Goal: Task Accomplishment & Management: Complete application form

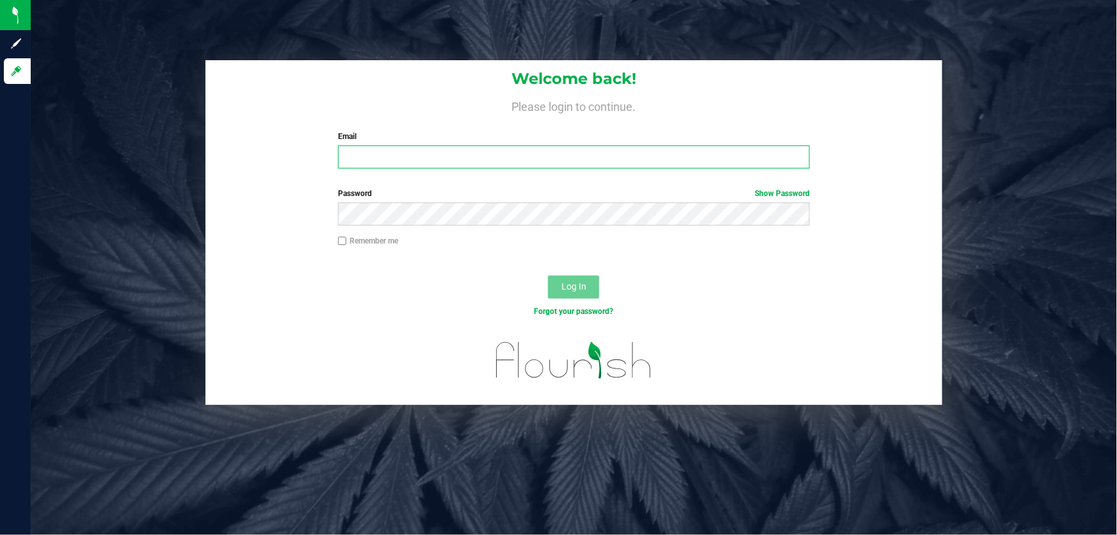
click at [387, 149] on input "Email" at bounding box center [574, 156] width 473 height 23
type input "[EMAIL_ADDRESS][DOMAIN_NAME]"
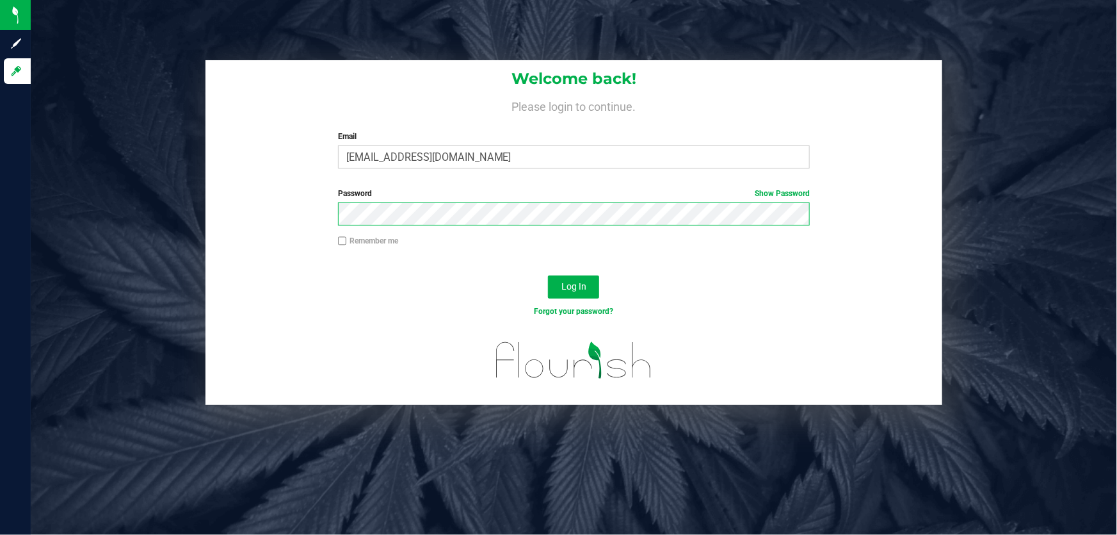
click at [548, 275] on button "Log In" at bounding box center [573, 286] width 51 height 23
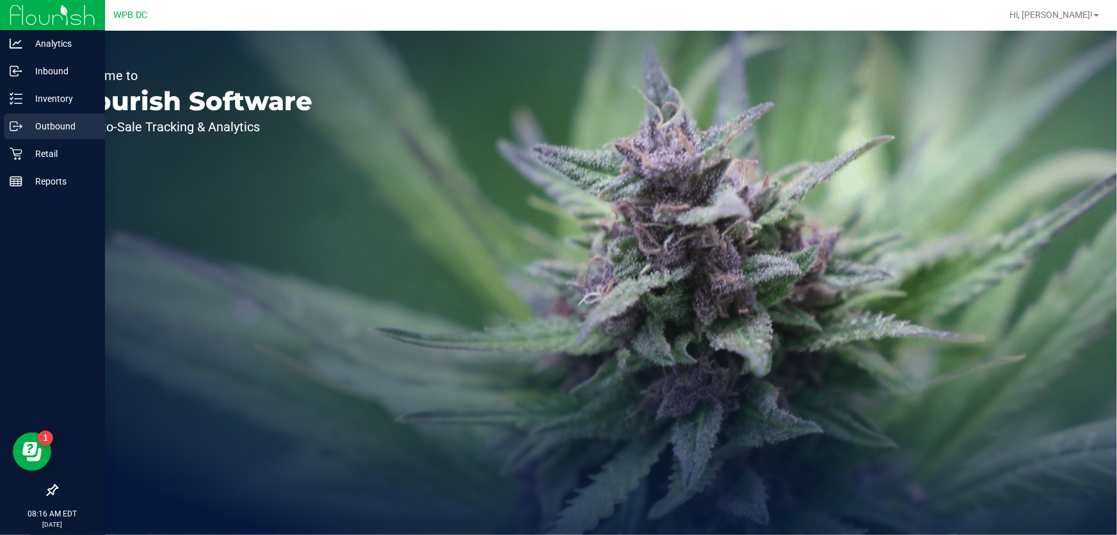
click at [69, 122] on p "Outbound" at bounding box center [60, 125] width 77 height 15
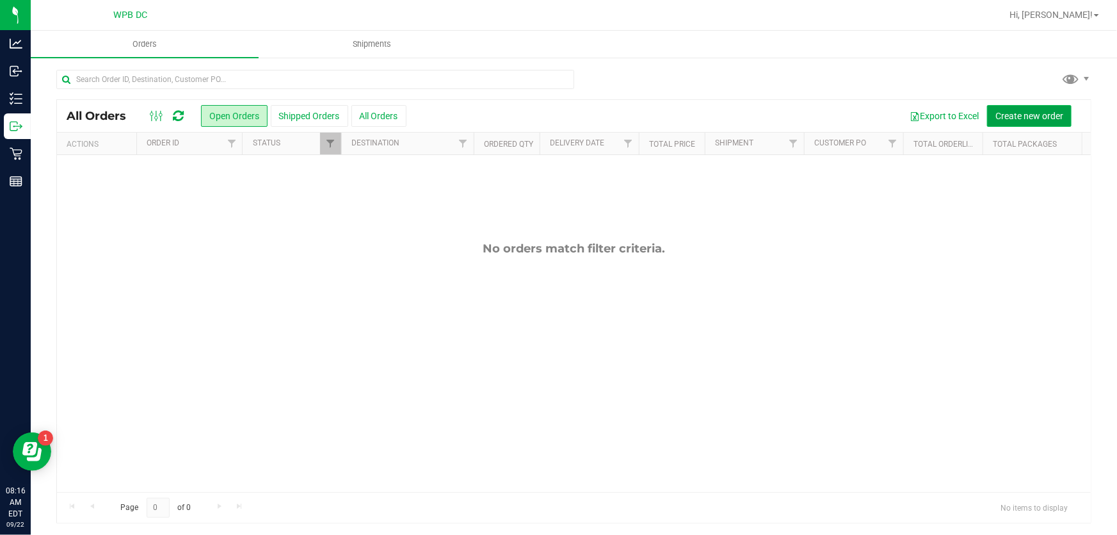
click at [1005, 114] on span "Create new order" at bounding box center [1030, 116] width 68 height 10
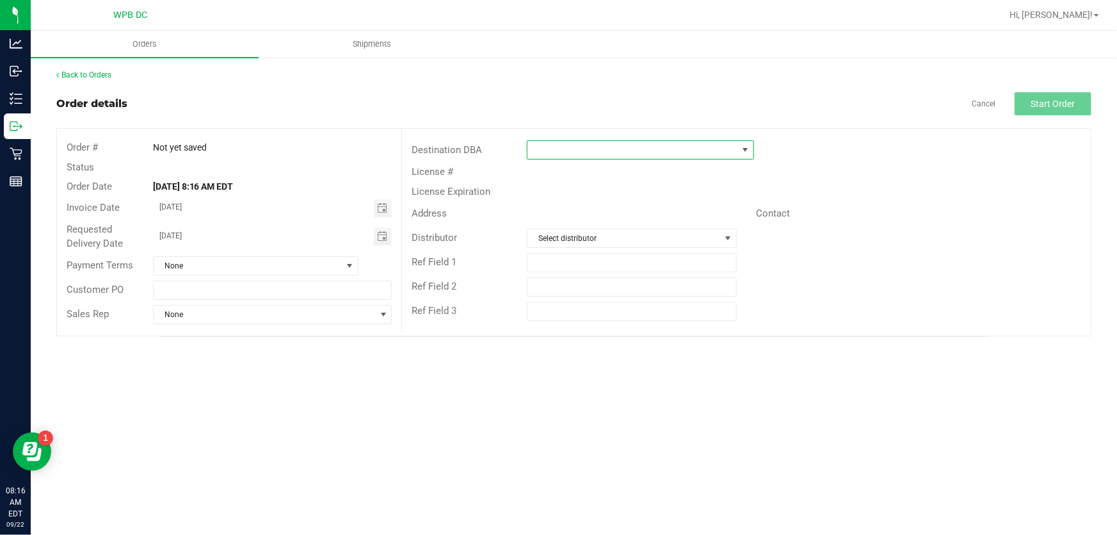
click at [742, 147] on span at bounding box center [745, 150] width 10 height 10
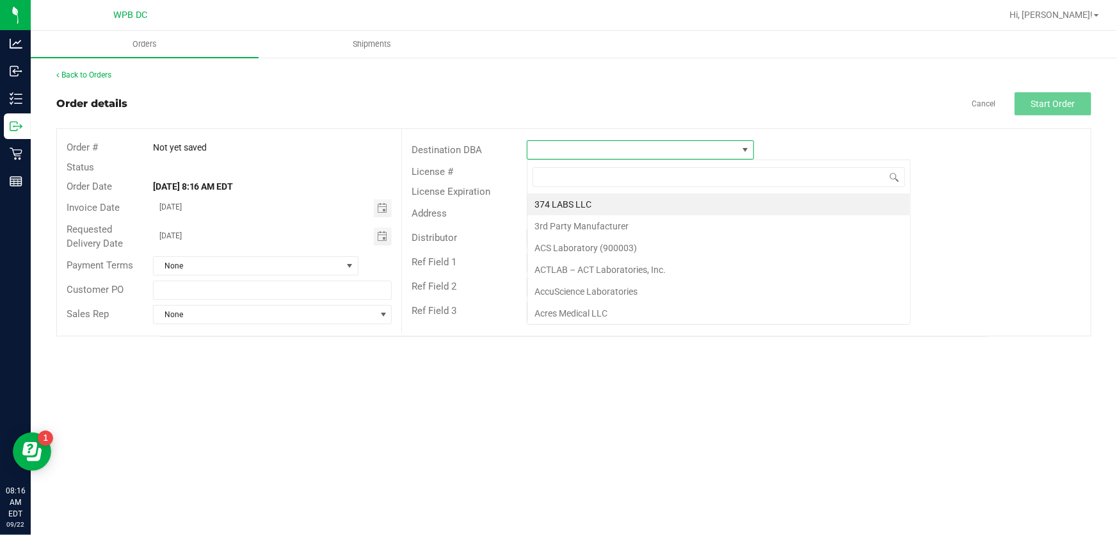
scroll to position [19, 227]
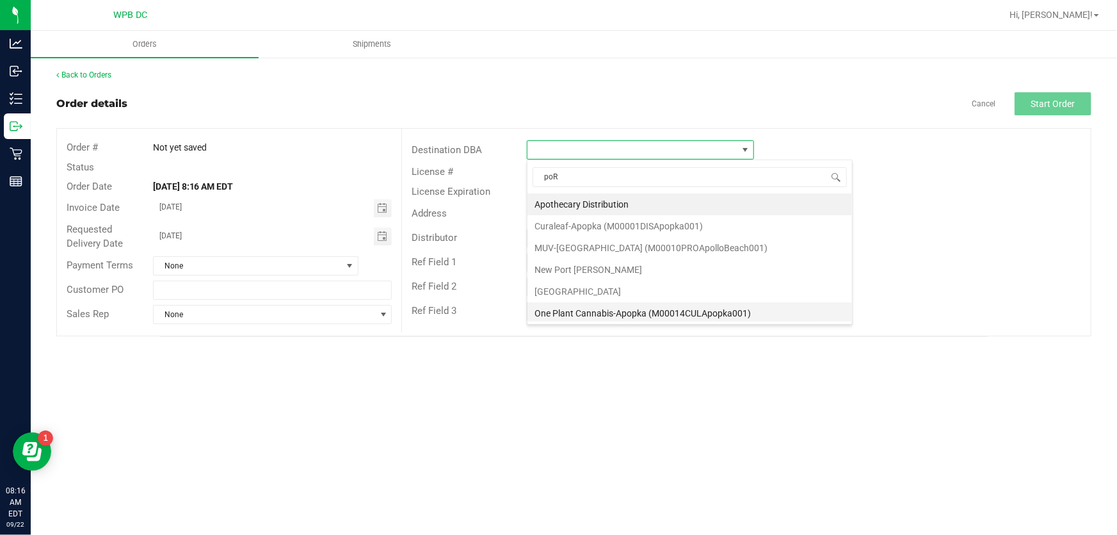
type input "poRT"
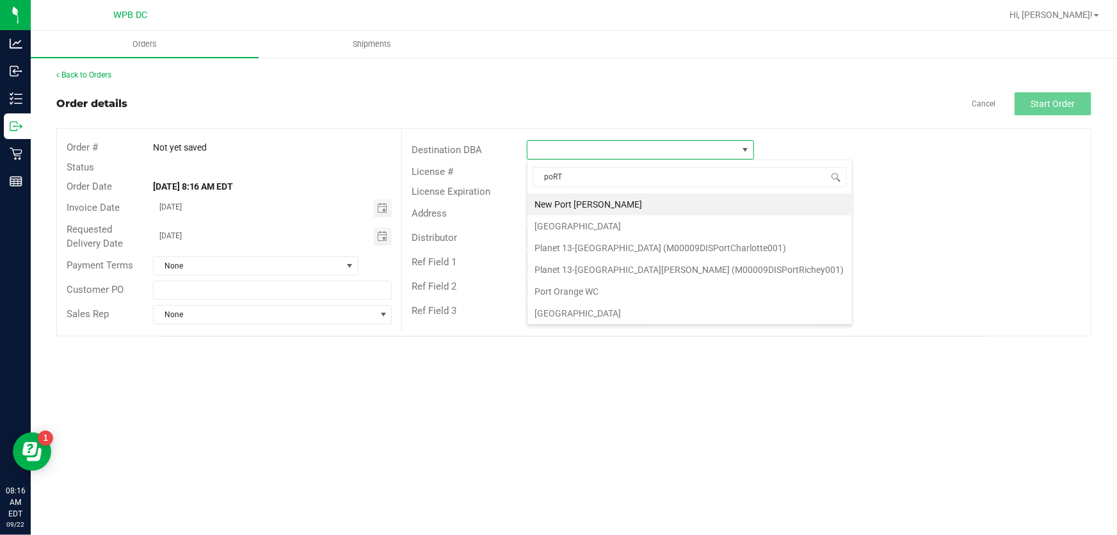
click at [595, 305] on li "[GEOGRAPHIC_DATA]" at bounding box center [690, 313] width 325 height 22
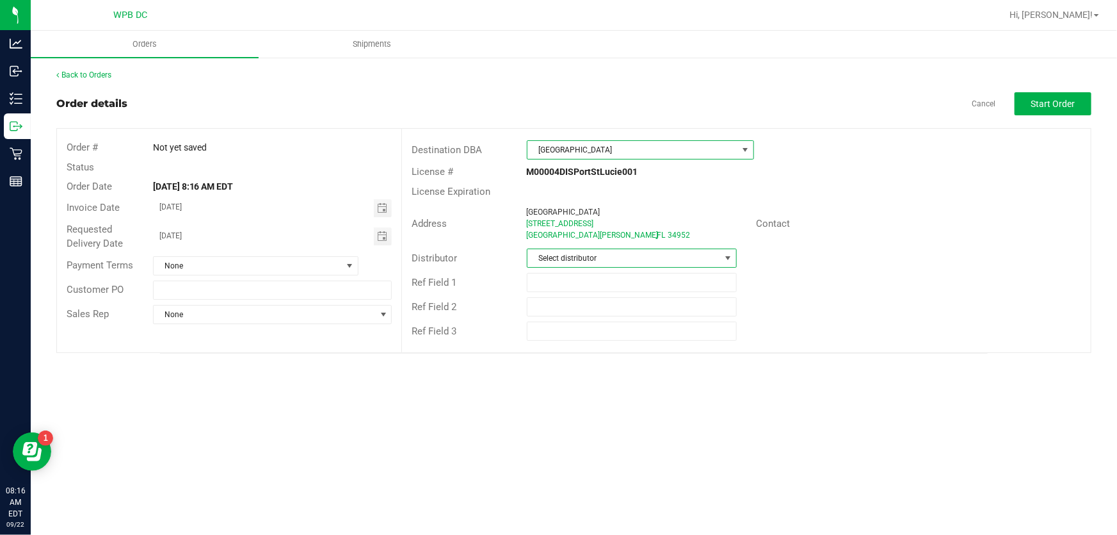
click at [729, 255] on span at bounding box center [728, 258] width 10 height 10
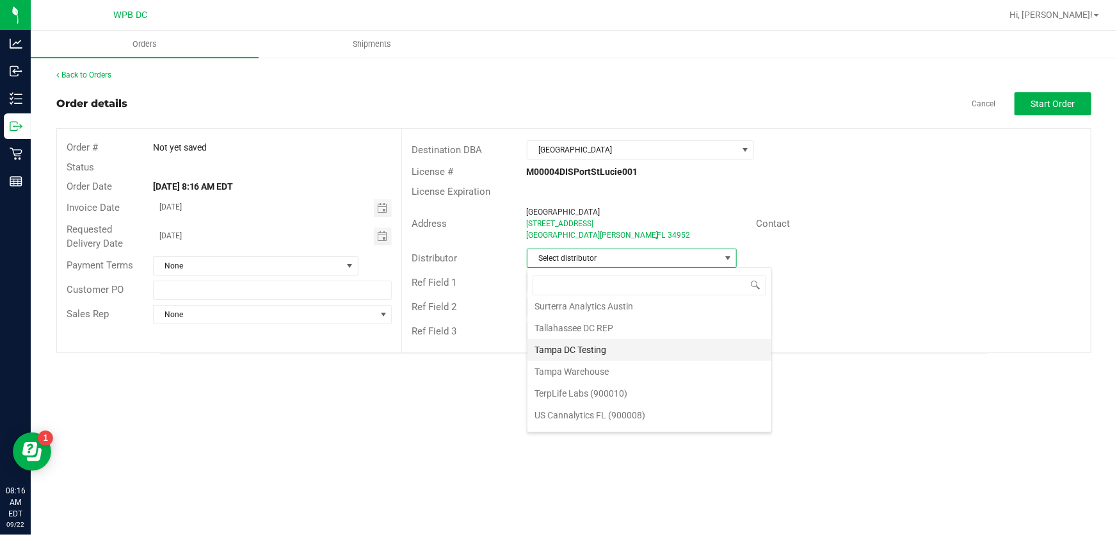
scroll to position [608, 0]
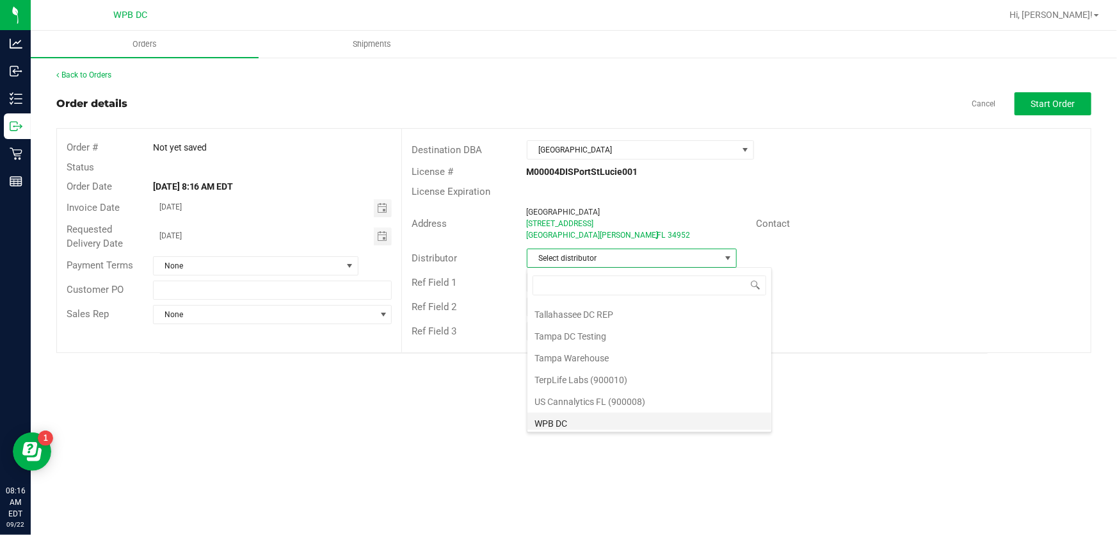
click at [581, 423] on li "WPB DC" at bounding box center [650, 423] width 244 height 22
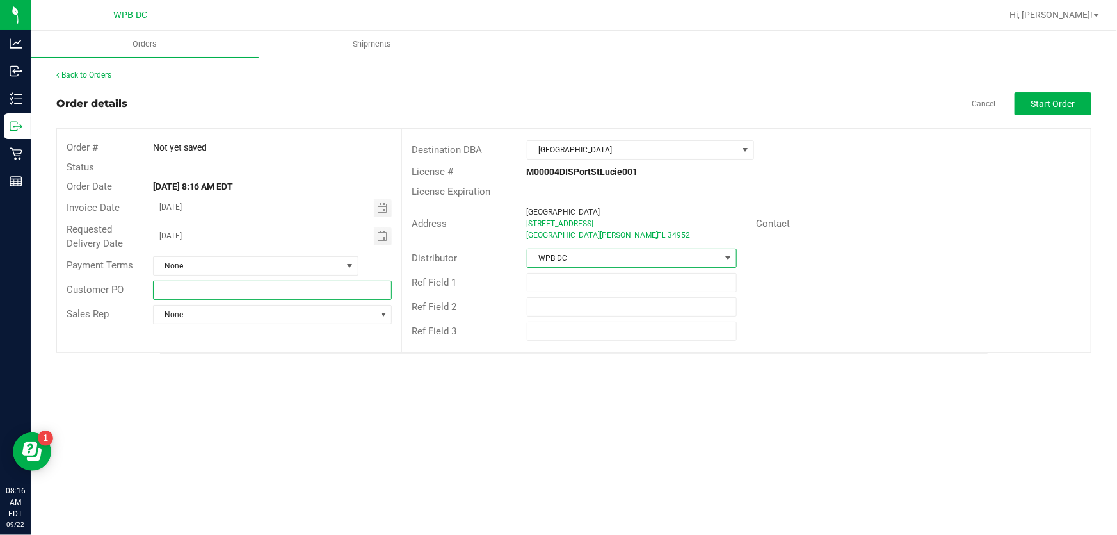
click at [184, 287] on input "text" at bounding box center [272, 289] width 239 height 19
type input "PSLWC09232025"
click at [1078, 96] on button "Start Order" at bounding box center [1053, 103] width 77 height 23
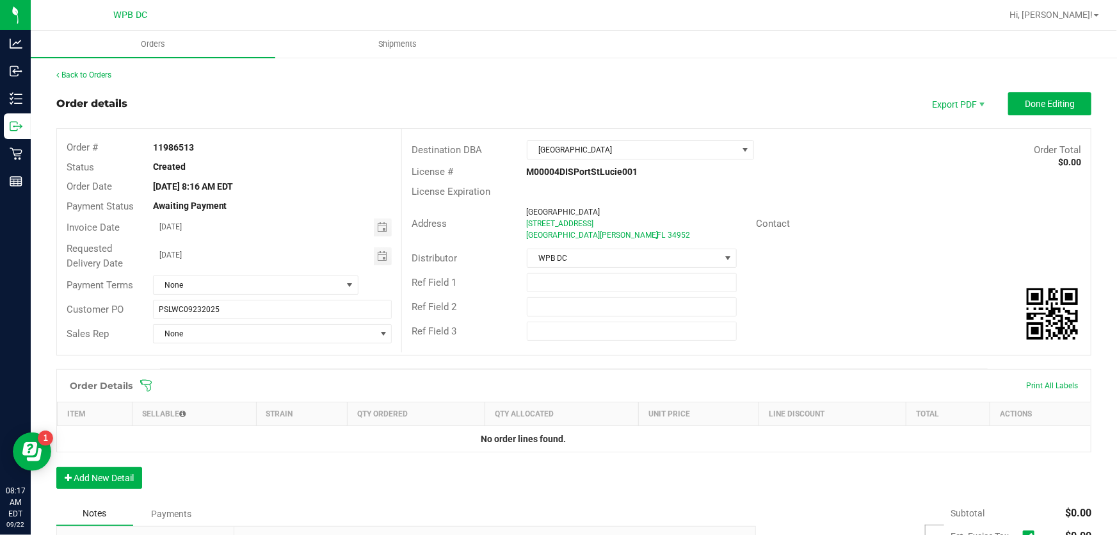
click at [111, 69] on div "Back to Orders" at bounding box center [573, 75] width 1035 height 12
click at [110, 72] on link "Back to Orders" at bounding box center [83, 74] width 55 height 9
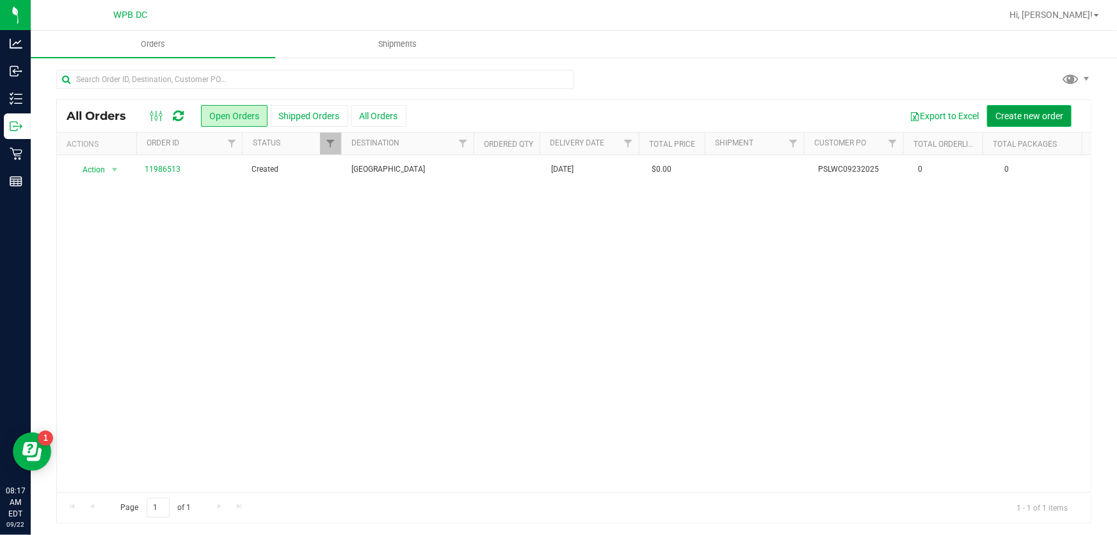
click at [1005, 108] on button "Create new order" at bounding box center [1029, 116] width 85 height 22
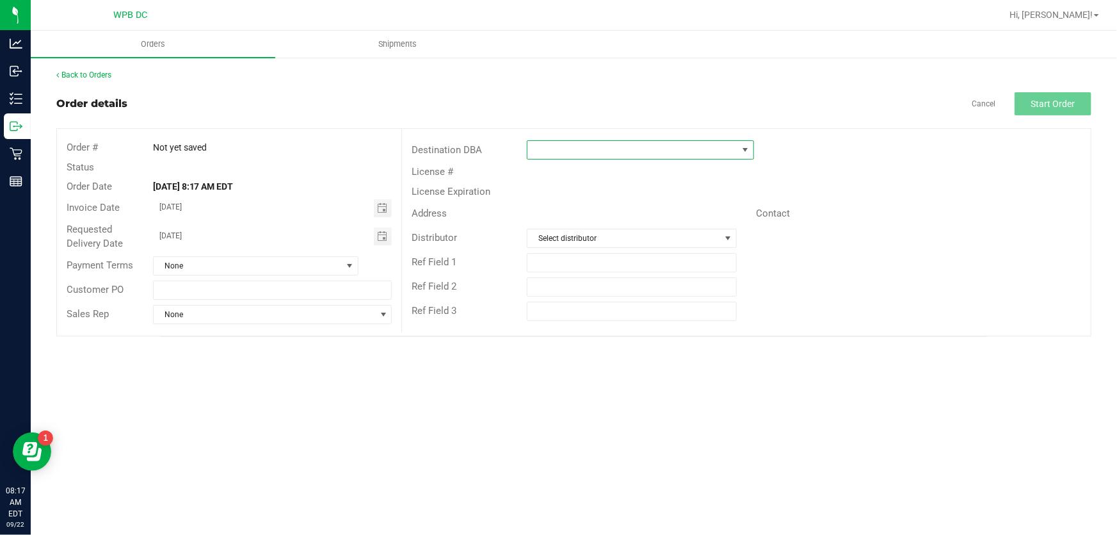
click at [742, 145] on span at bounding box center [745, 150] width 10 height 10
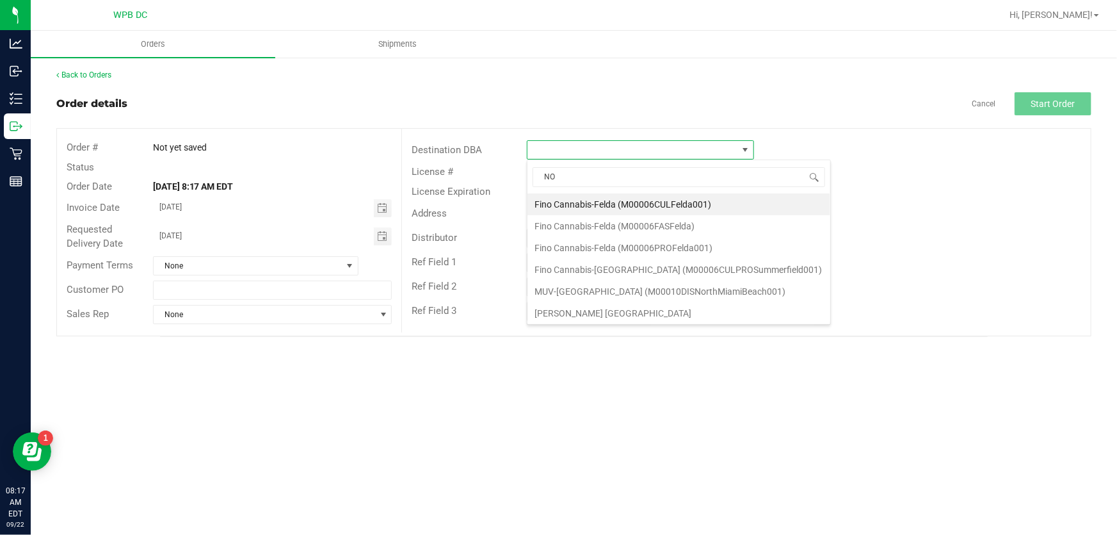
type input "NOR"
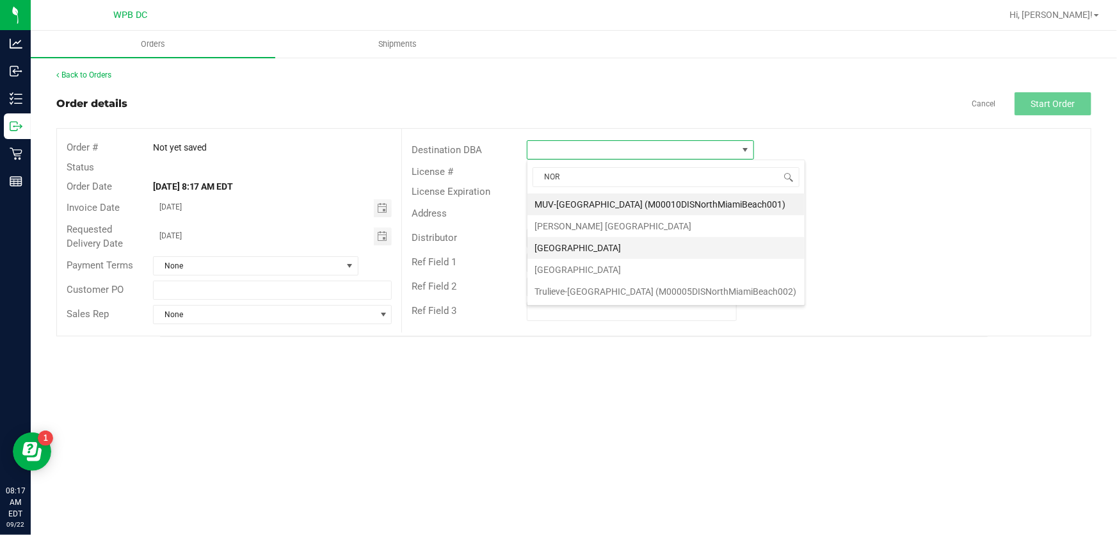
click at [601, 246] on li "[GEOGRAPHIC_DATA]" at bounding box center [666, 248] width 277 height 22
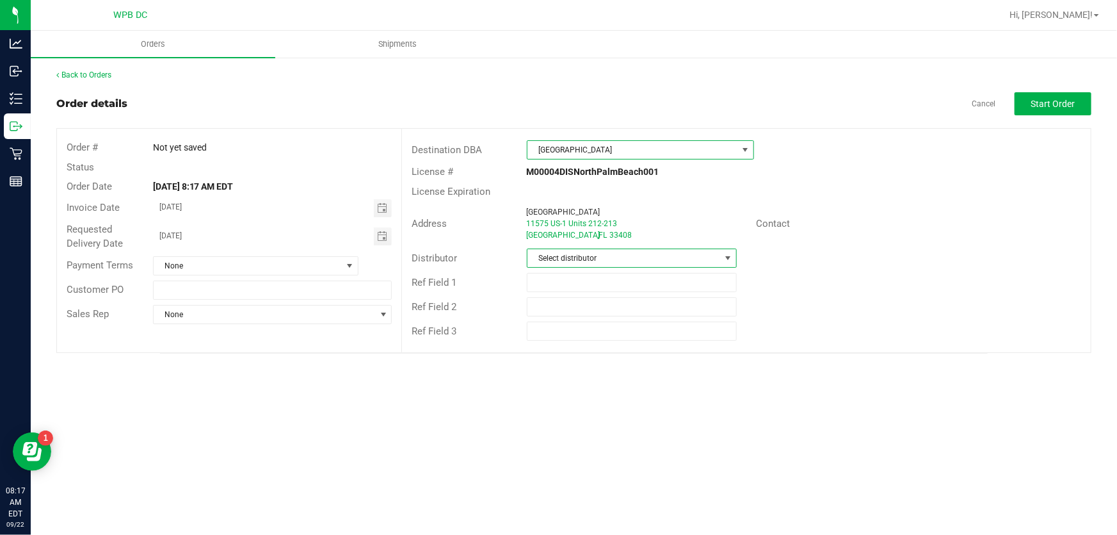
click at [730, 254] on span at bounding box center [728, 258] width 10 height 10
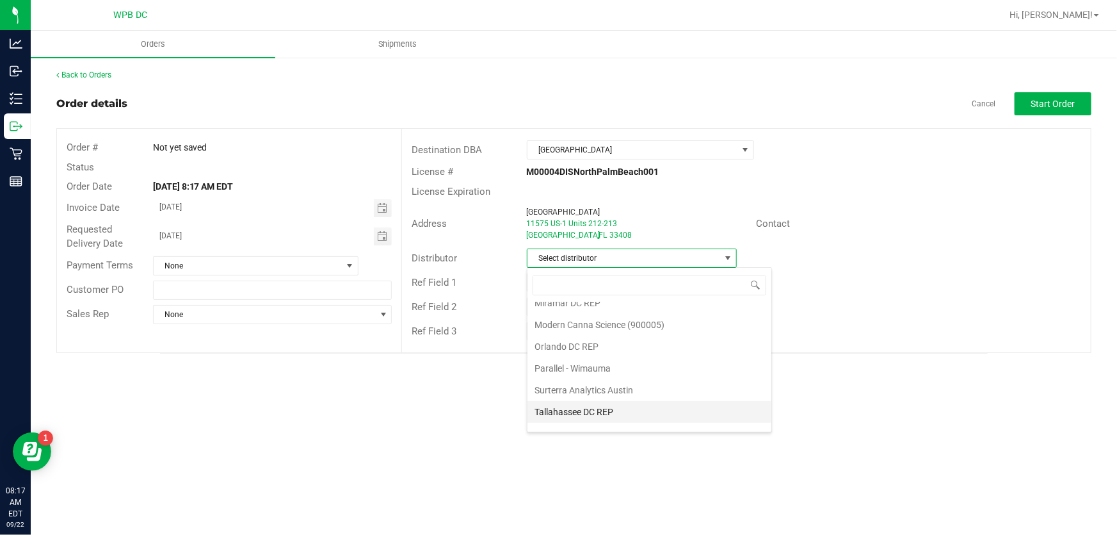
scroll to position [608, 0]
click at [562, 412] on li "WPB DC" at bounding box center [650, 423] width 244 height 22
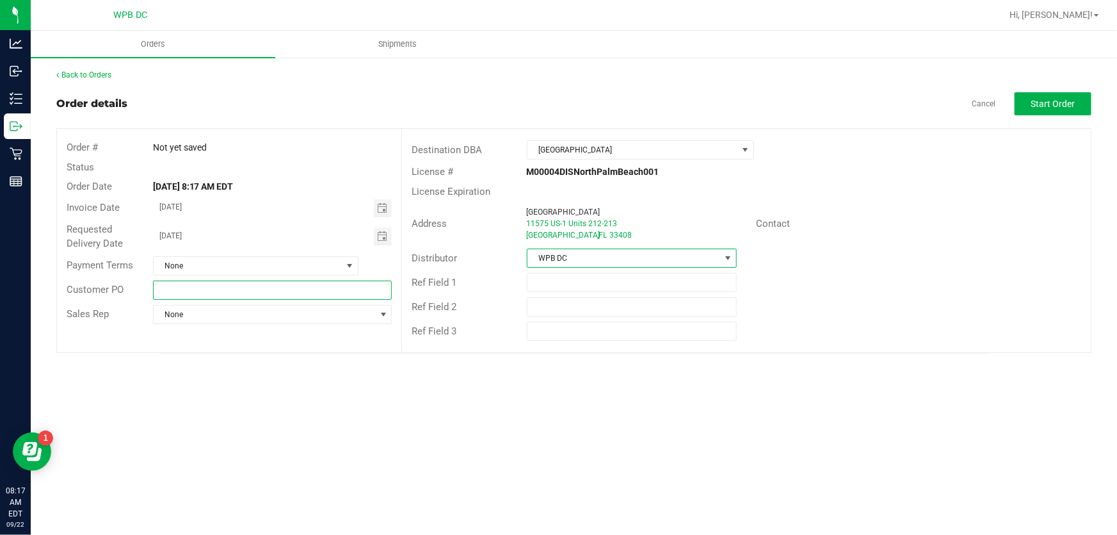
click at [189, 286] on input "text" at bounding box center [272, 289] width 239 height 19
type input "NPBWC09232025"
click at [1055, 104] on span "Start Order" at bounding box center [1053, 104] width 44 height 10
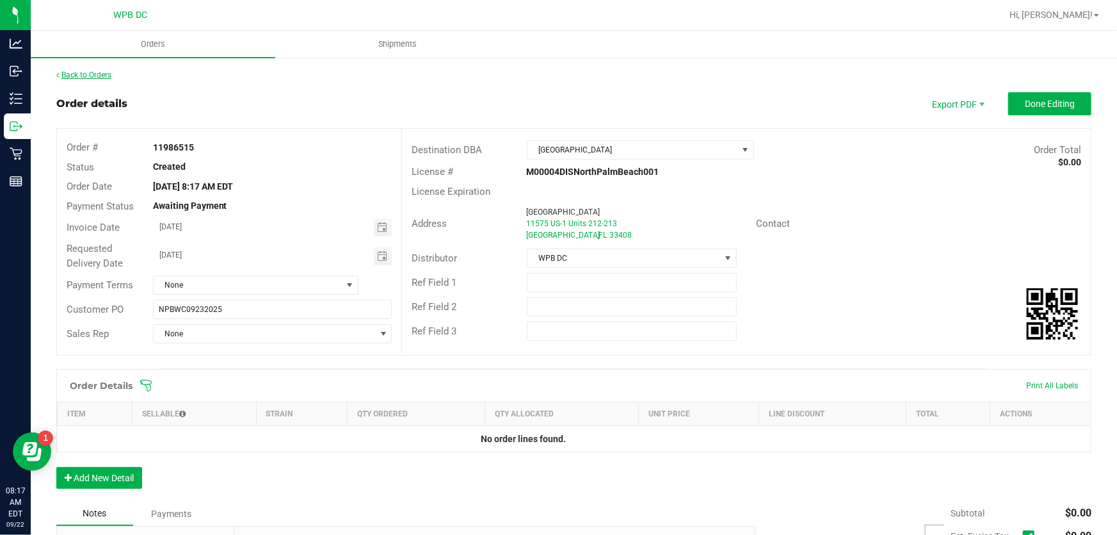
click at [84, 77] on link "Back to Orders" at bounding box center [83, 74] width 55 height 9
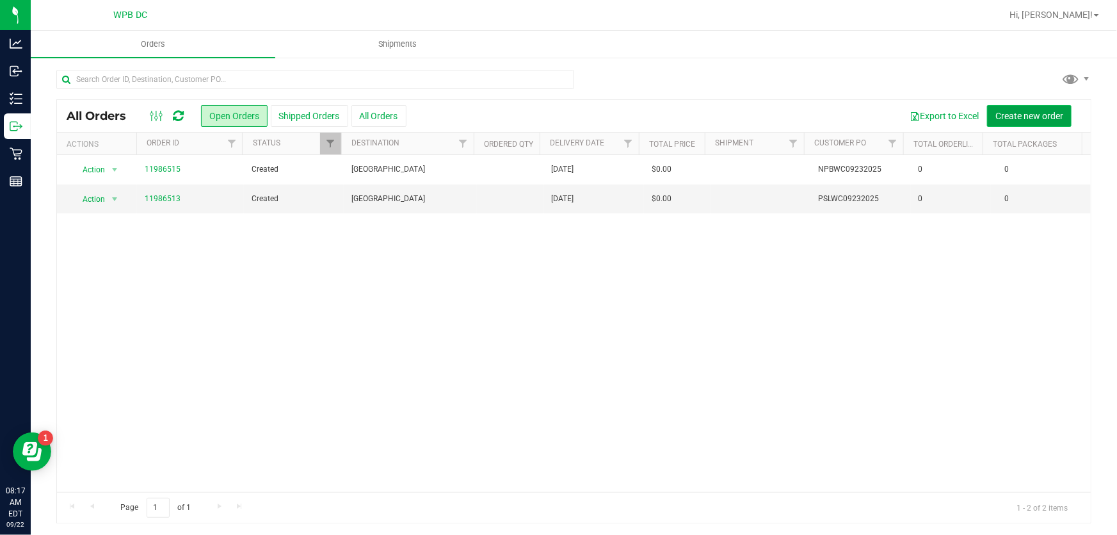
click at [1008, 112] on span "Create new order" at bounding box center [1030, 116] width 68 height 10
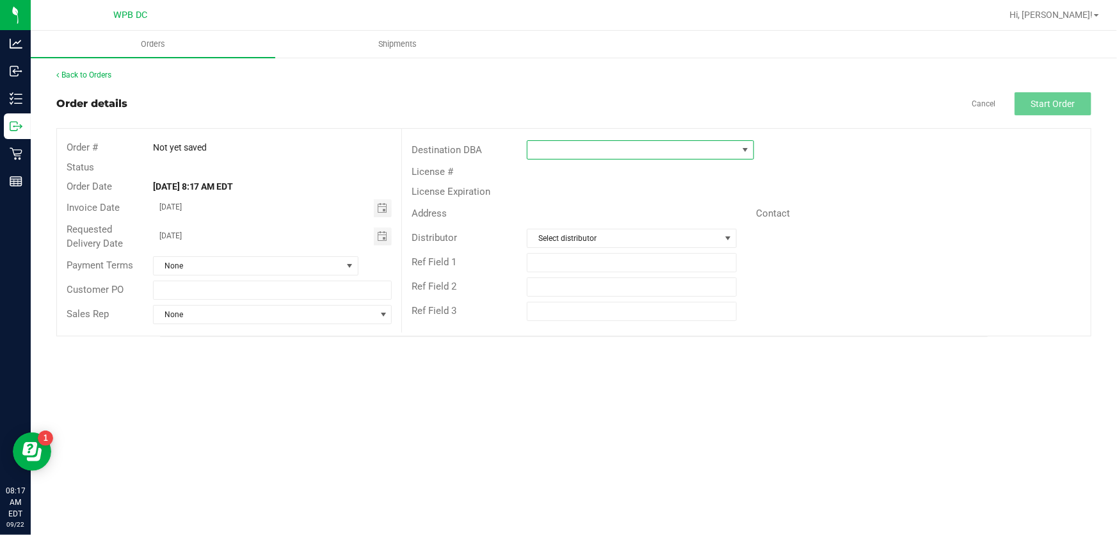
click at [750, 148] on span at bounding box center [745, 150] width 10 height 10
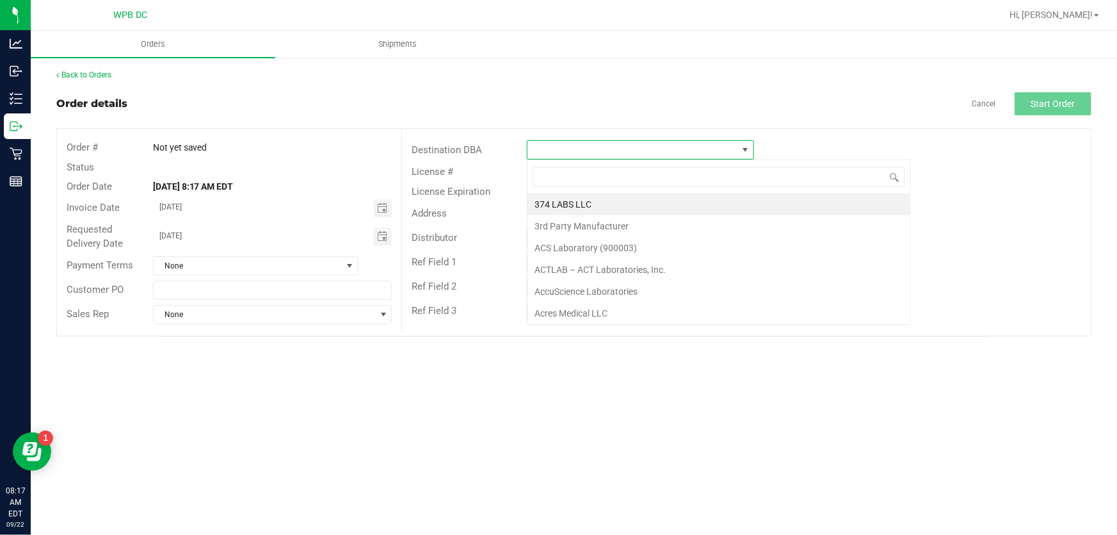
scroll to position [19, 227]
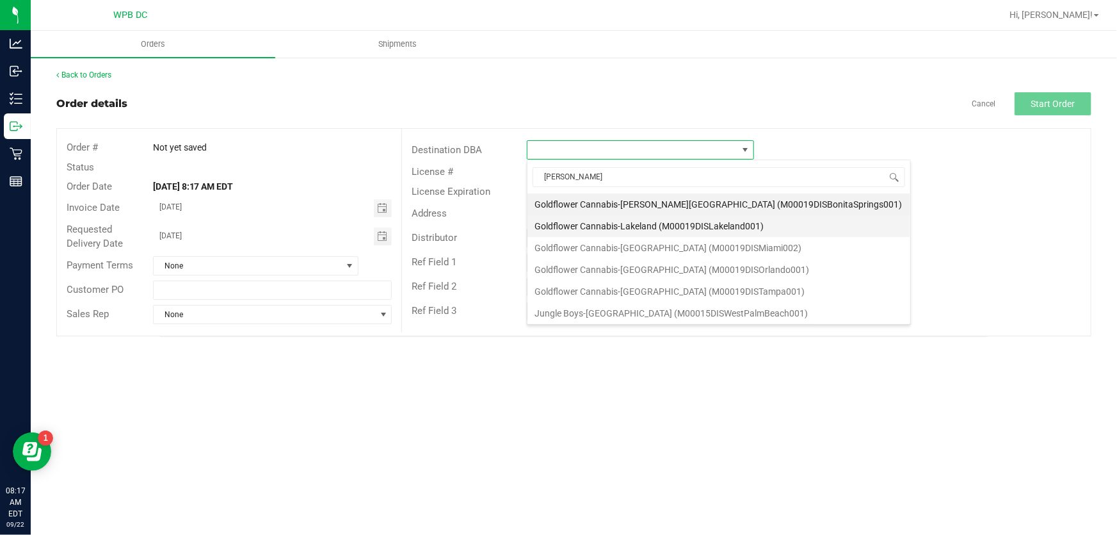
type input "WEST"
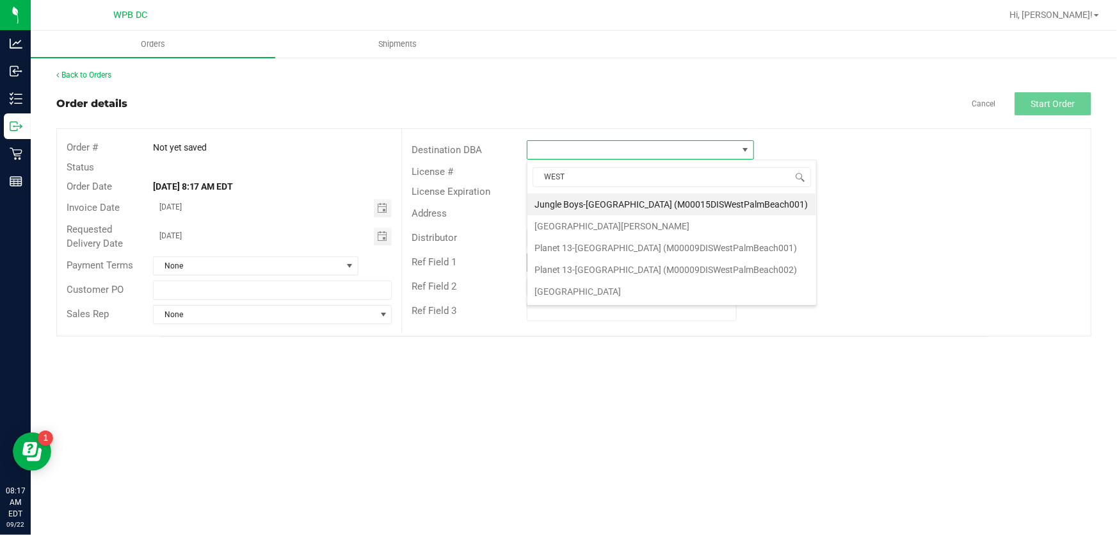
click at [620, 289] on li "[GEOGRAPHIC_DATA]" at bounding box center [672, 291] width 289 height 22
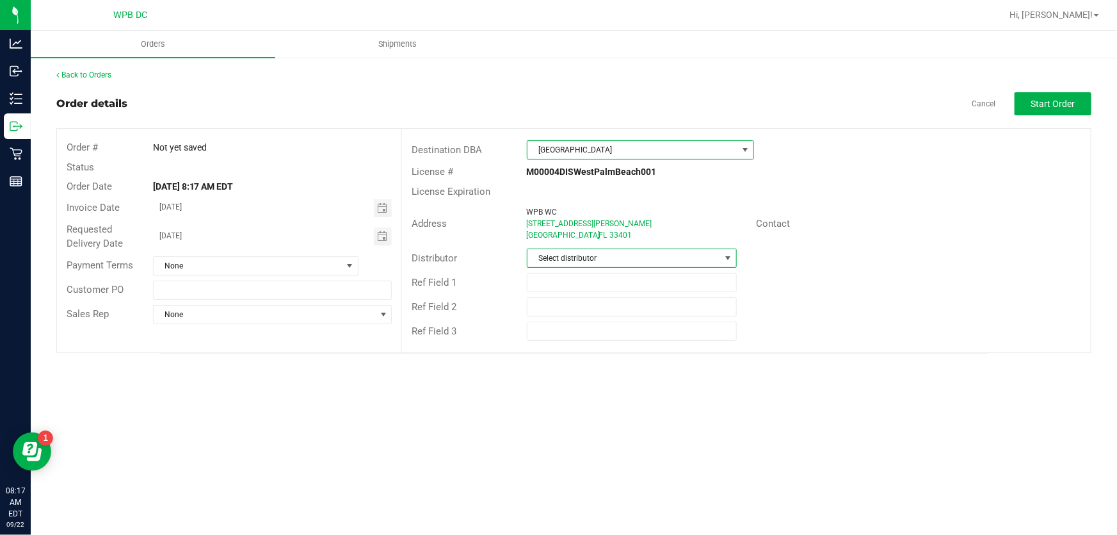
click at [726, 254] on span at bounding box center [728, 258] width 10 height 10
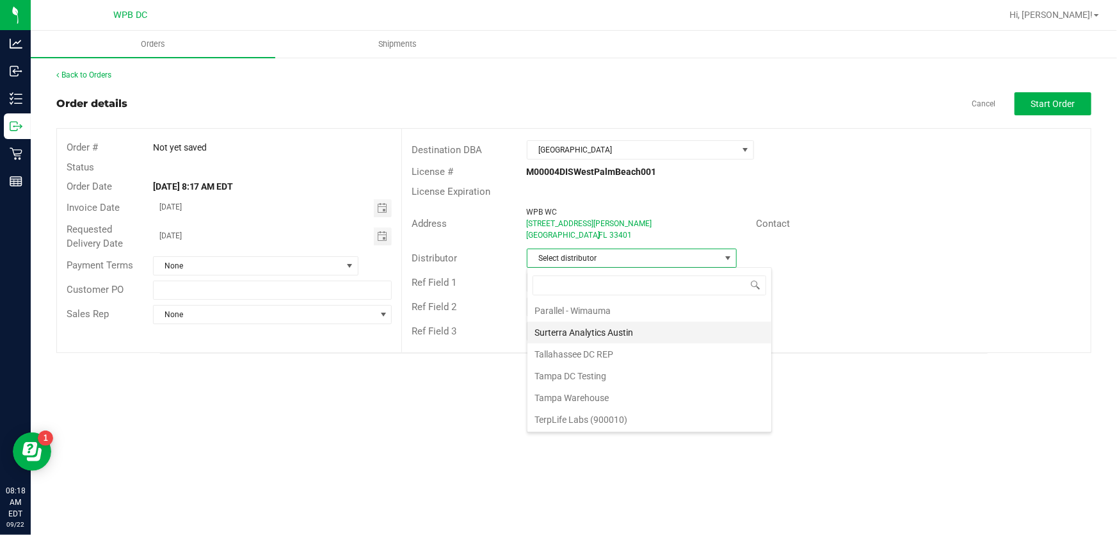
scroll to position [608, 0]
click at [556, 421] on li "WPB DC" at bounding box center [650, 423] width 244 height 22
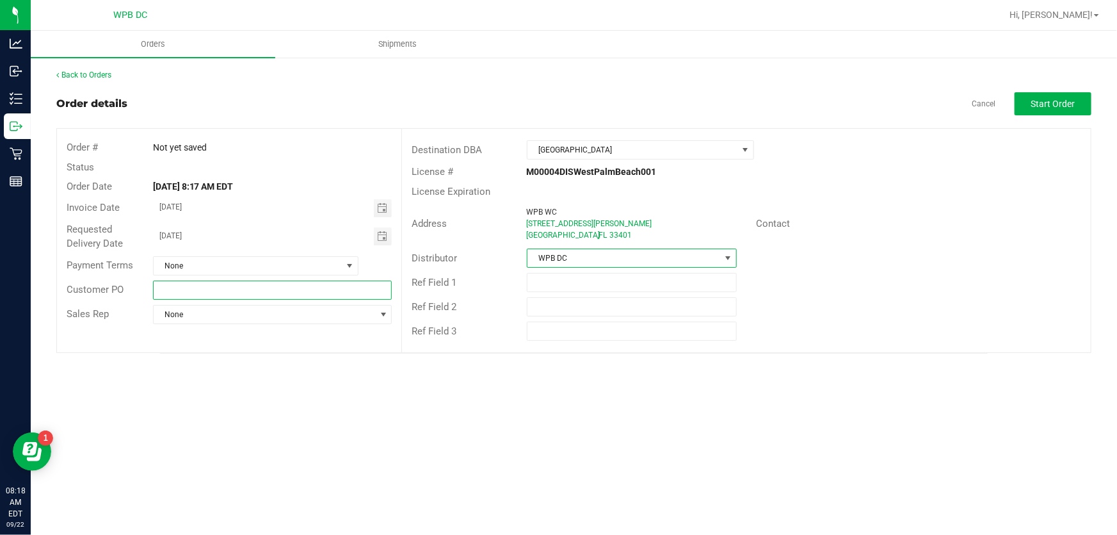
click at [197, 294] on input "text" at bounding box center [272, 289] width 239 height 19
type input "WPBWC09232025"
click at [1076, 101] on button "Start Order" at bounding box center [1053, 103] width 77 height 23
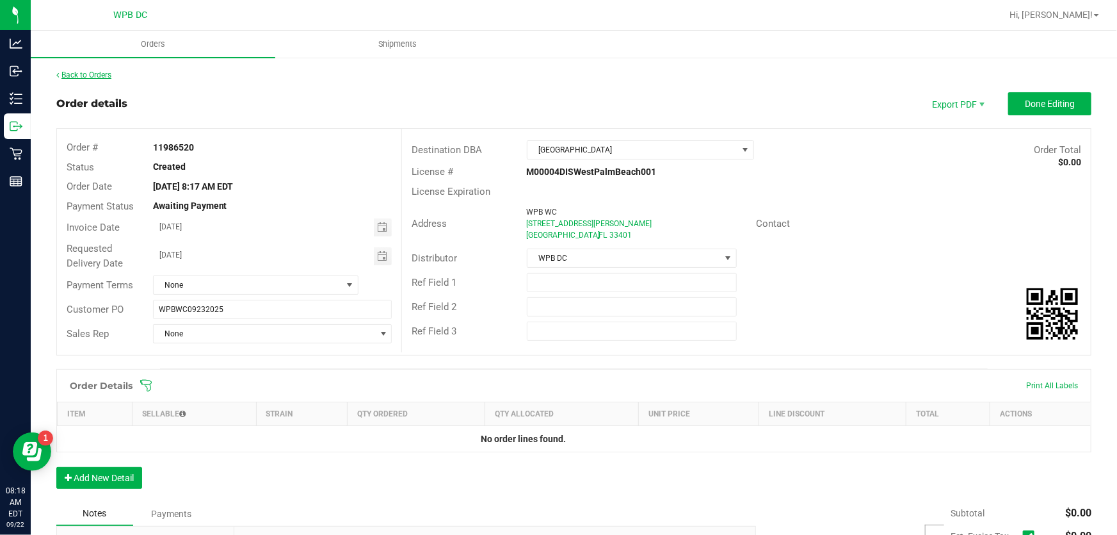
click at [111, 72] on link "Back to Orders" at bounding box center [83, 74] width 55 height 9
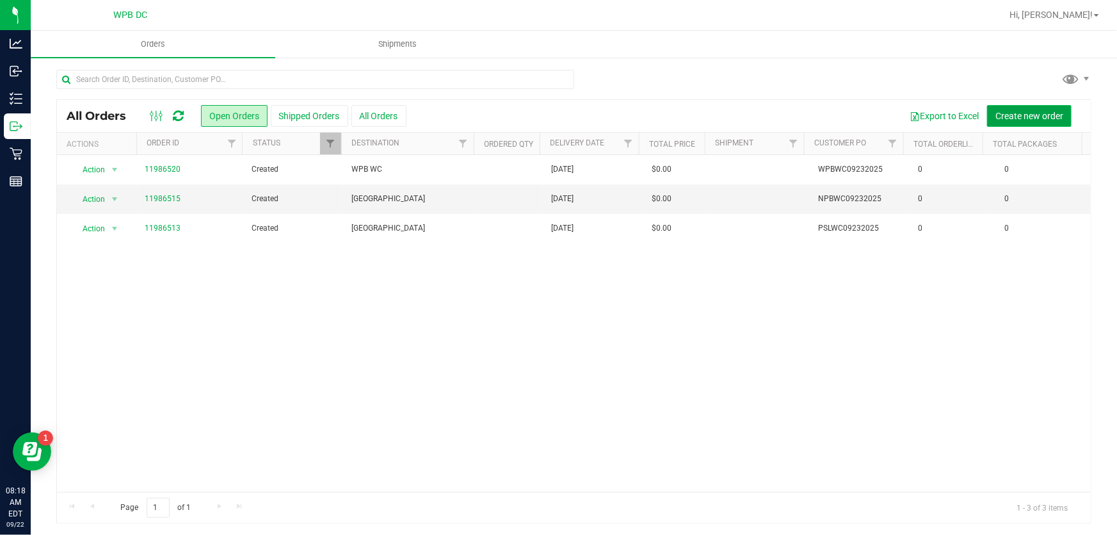
click at [1012, 112] on span "Create new order" at bounding box center [1030, 116] width 68 height 10
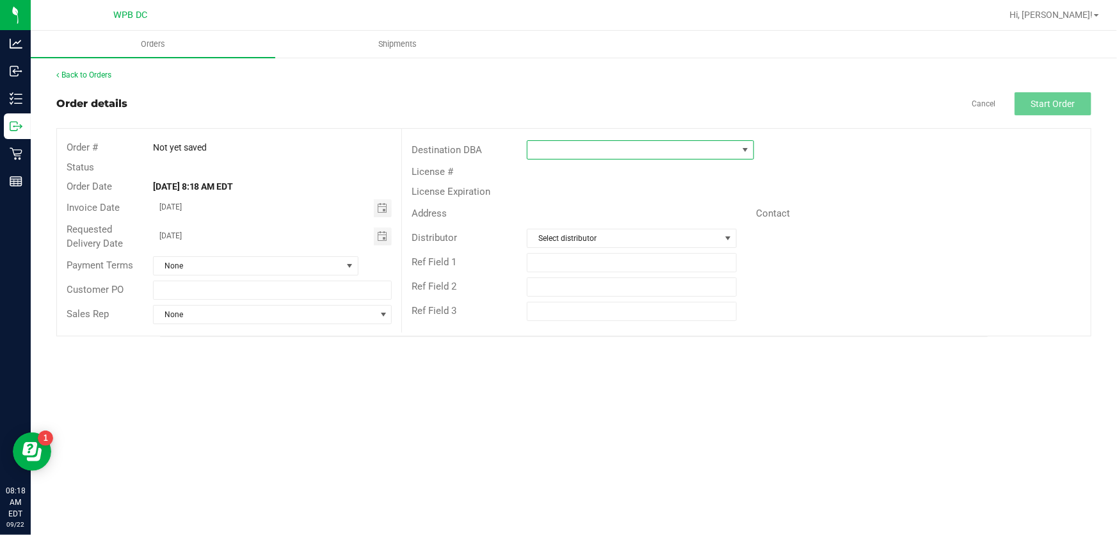
click at [748, 147] on span at bounding box center [745, 150] width 10 height 10
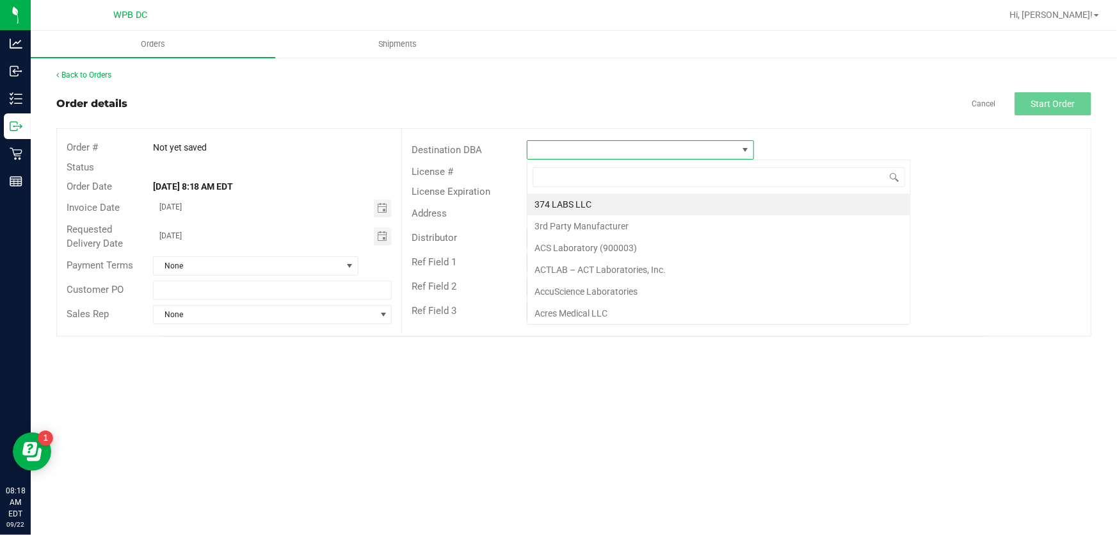
scroll to position [19, 227]
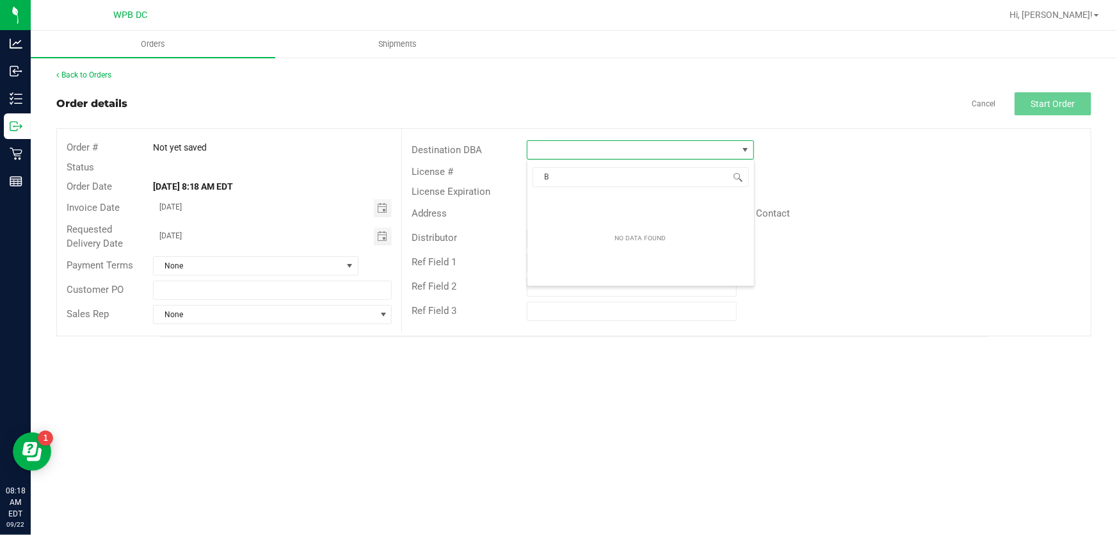
type input "BO"
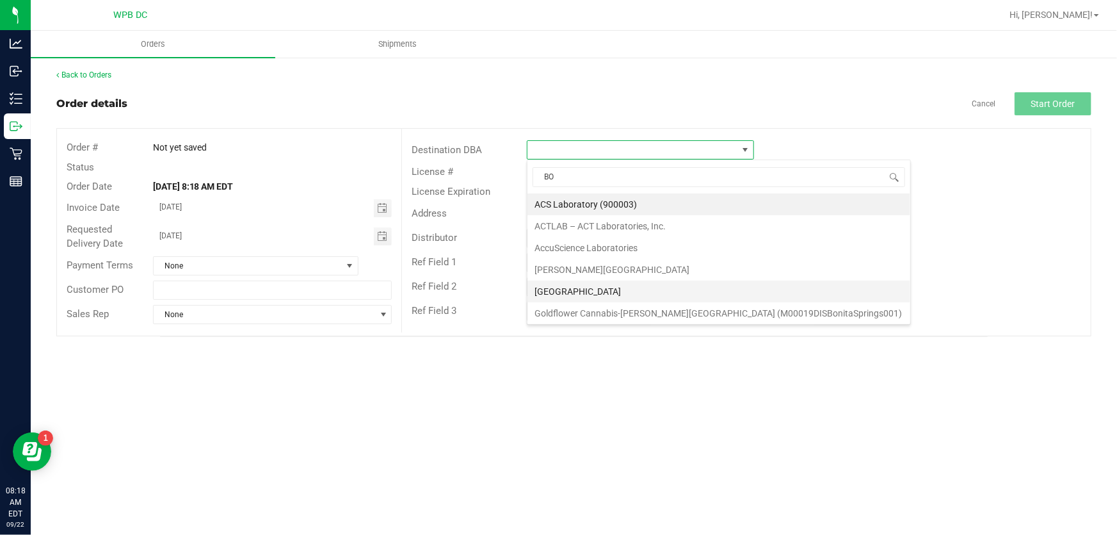
click at [591, 284] on li "[GEOGRAPHIC_DATA]" at bounding box center [719, 291] width 383 height 22
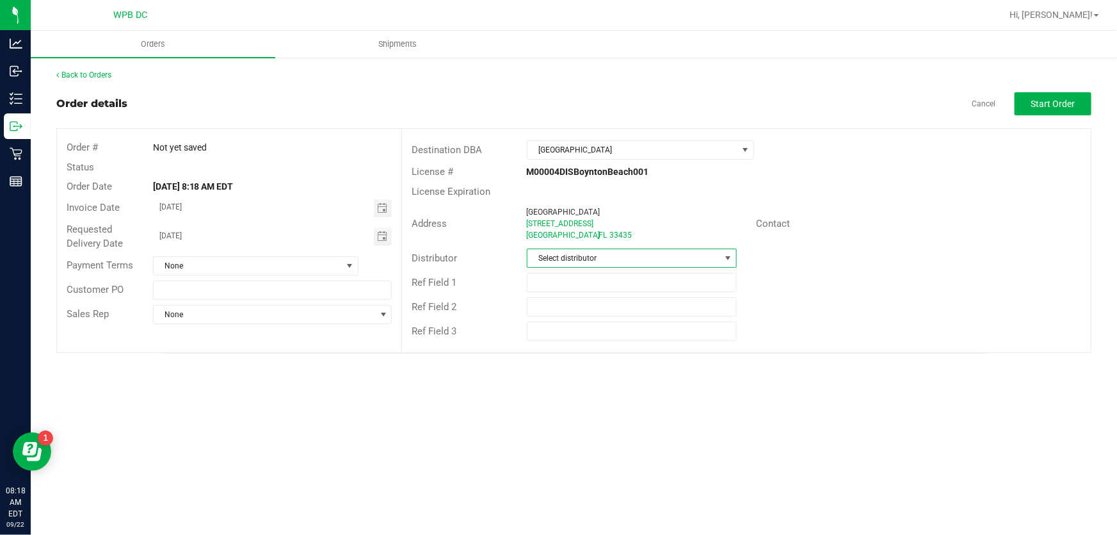
click at [729, 254] on span at bounding box center [728, 258] width 10 height 10
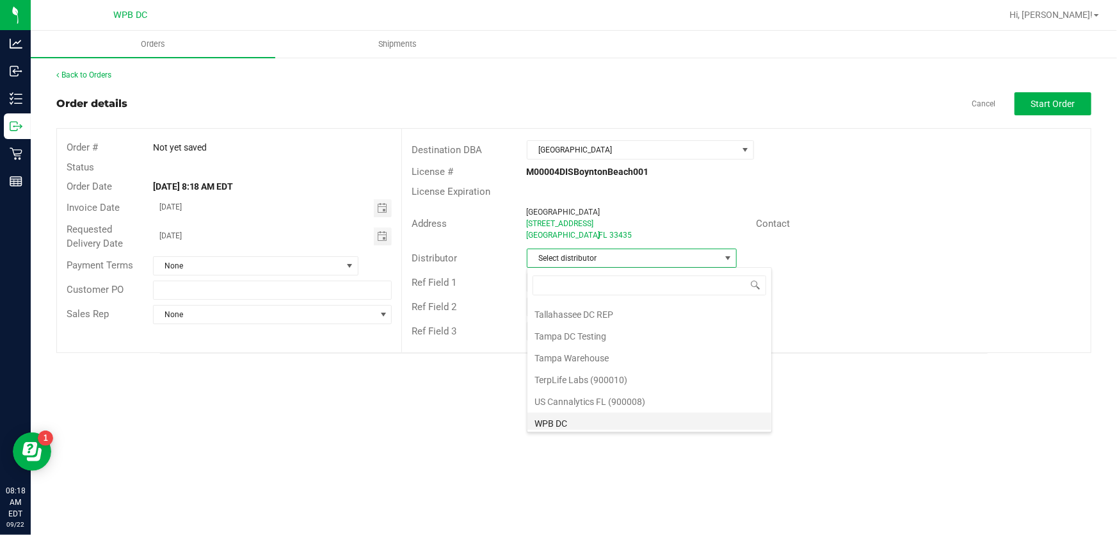
click at [581, 417] on li "WPB DC" at bounding box center [650, 423] width 244 height 22
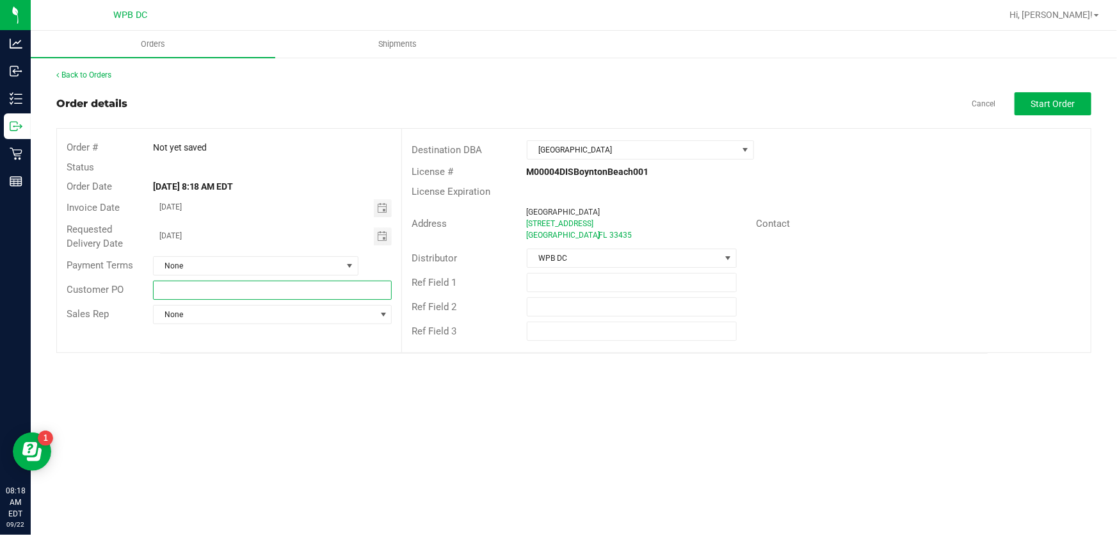
click at [178, 292] on input "text" at bounding box center [272, 289] width 239 height 19
type input "BYBWC09232025"
click at [1056, 88] on div "Back to Orders Order details Cancel Start Order Order # Not yet saved Status Or…" at bounding box center [573, 211] width 1035 height 284
click at [1056, 101] on span "Start Order" at bounding box center [1053, 104] width 44 height 10
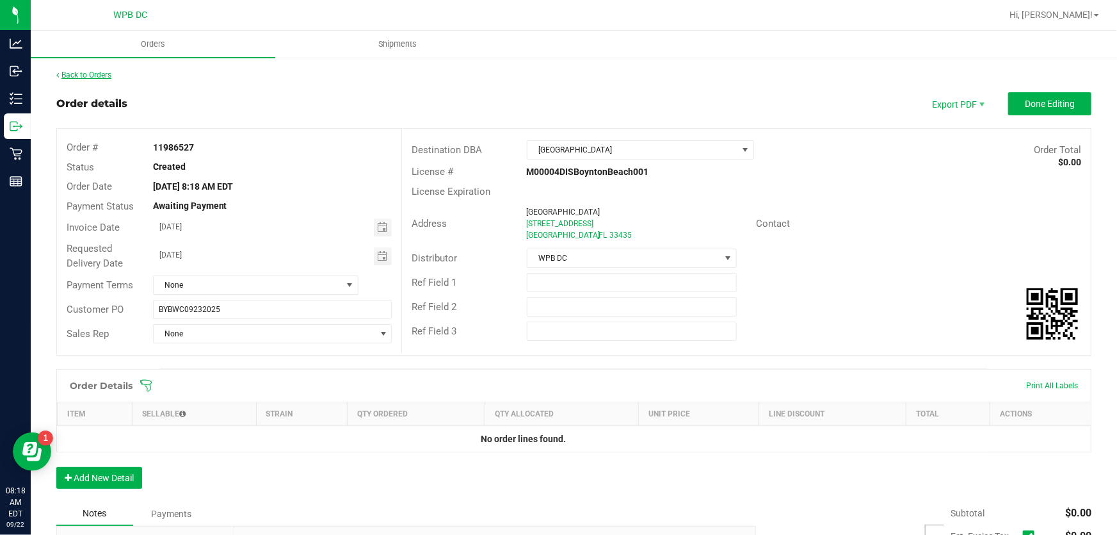
click at [102, 76] on link "Back to Orders" at bounding box center [83, 74] width 55 height 9
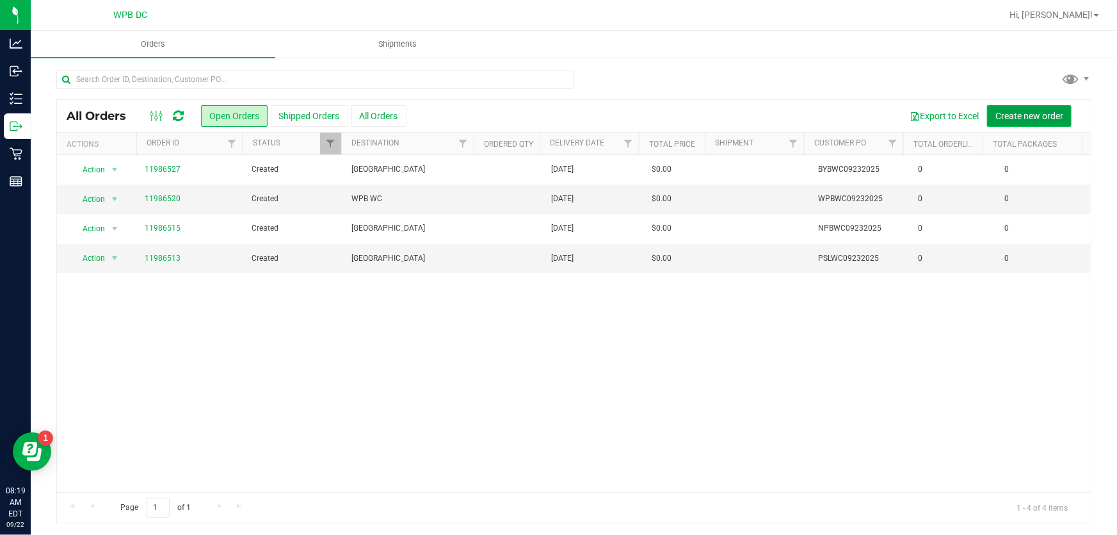
click at [1057, 105] on button "Create new order" at bounding box center [1029, 116] width 85 height 22
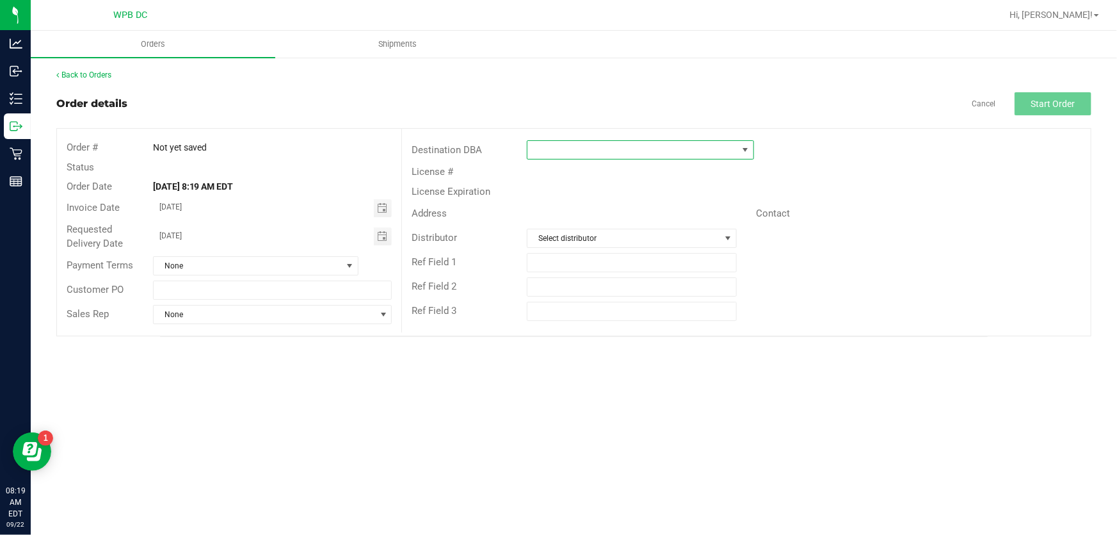
click at [750, 145] on span at bounding box center [745, 150] width 10 height 10
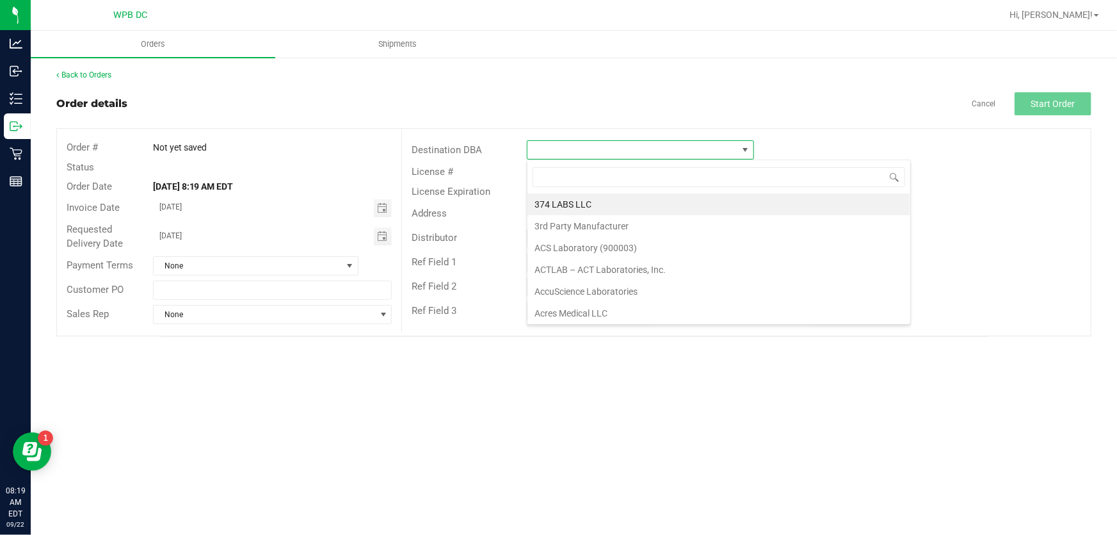
scroll to position [19, 227]
type input "DE"
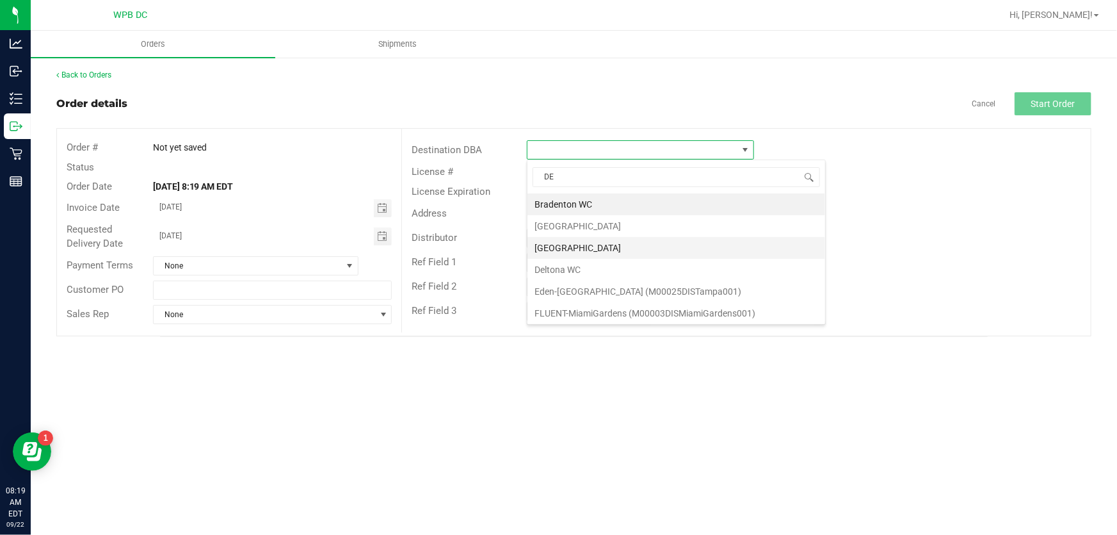
click at [563, 248] on li "[GEOGRAPHIC_DATA]" at bounding box center [677, 248] width 298 height 22
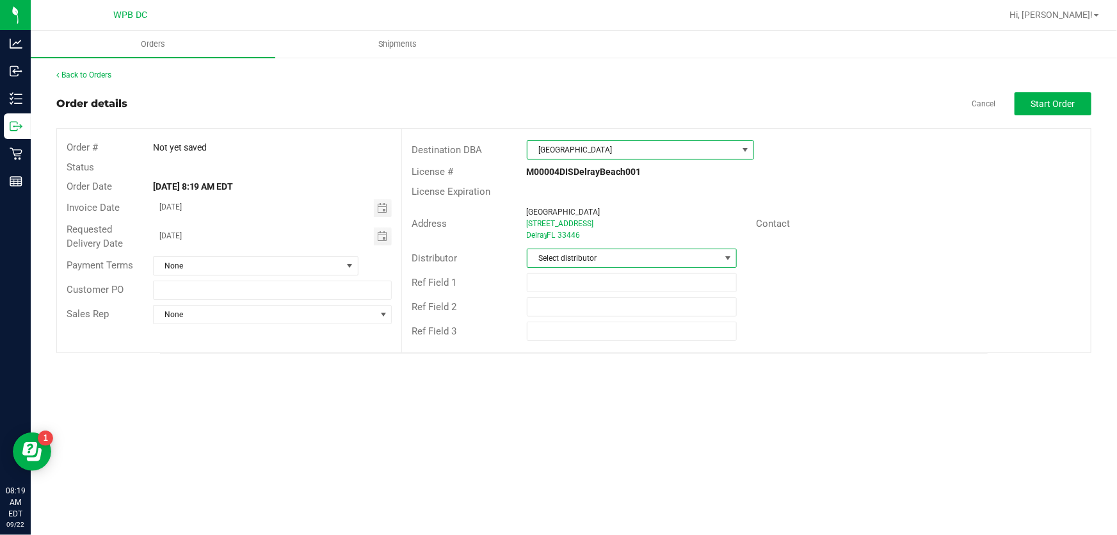
click at [731, 258] on span at bounding box center [728, 258] width 10 height 10
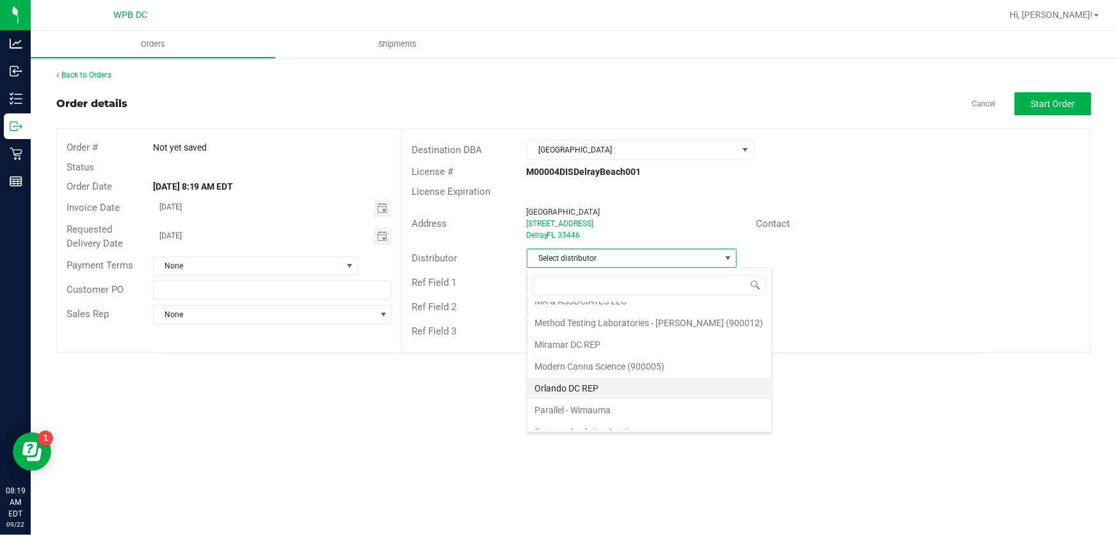
scroll to position [608, 0]
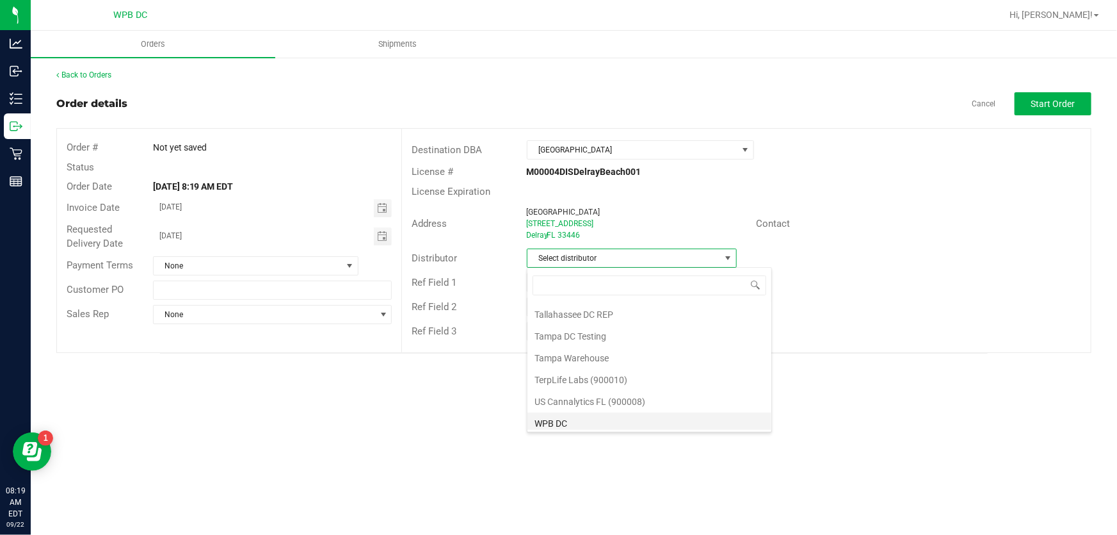
click at [552, 418] on li "WPB DC" at bounding box center [650, 423] width 244 height 22
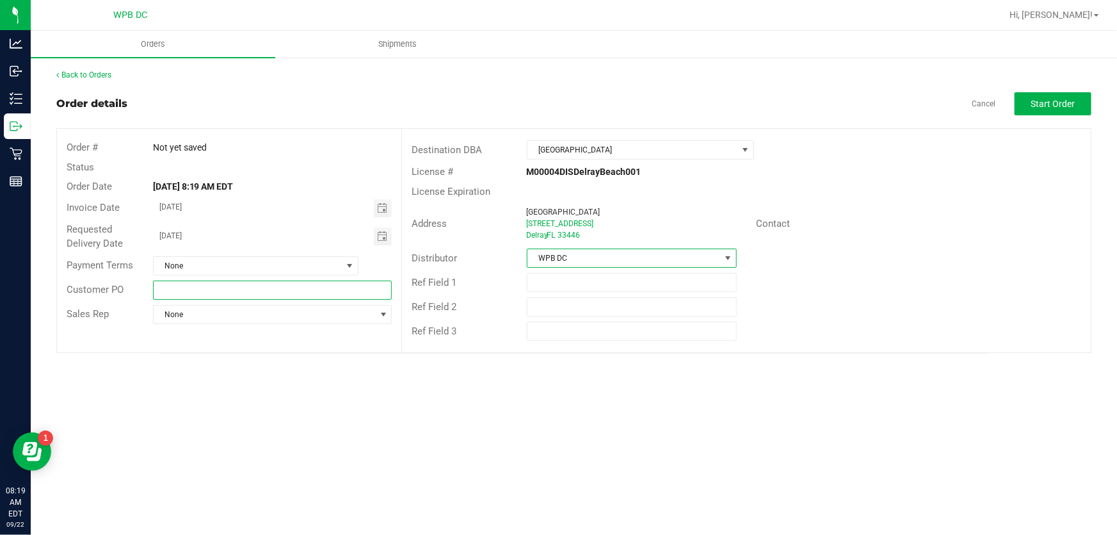
click at [169, 290] on input "text" at bounding box center [272, 289] width 239 height 19
type input "DRBWC09232025"
click at [1051, 109] on button "Start Order" at bounding box center [1053, 103] width 77 height 23
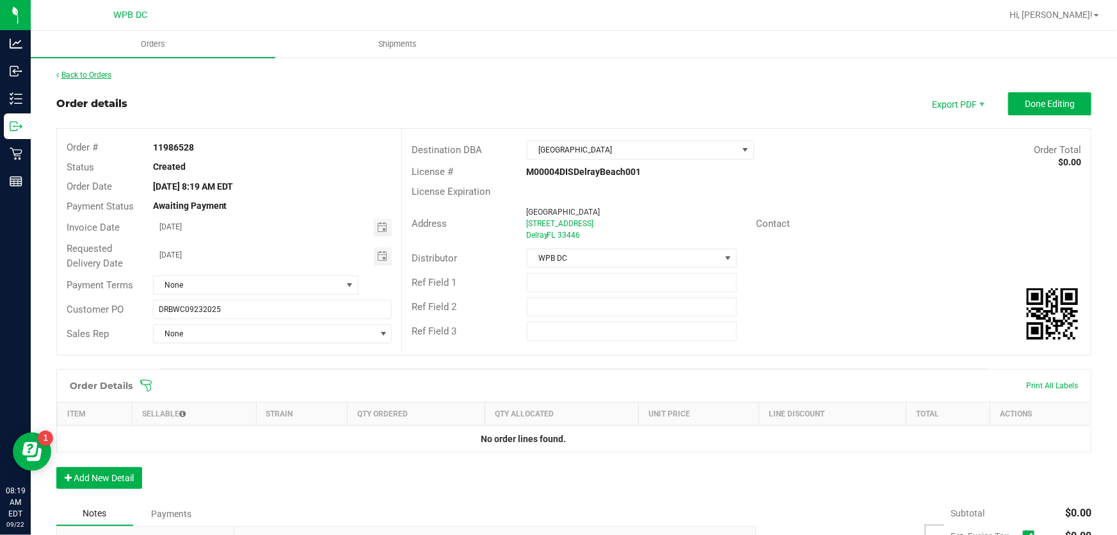
click at [100, 76] on link "Back to Orders" at bounding box center [83, 74] width 55 height 9
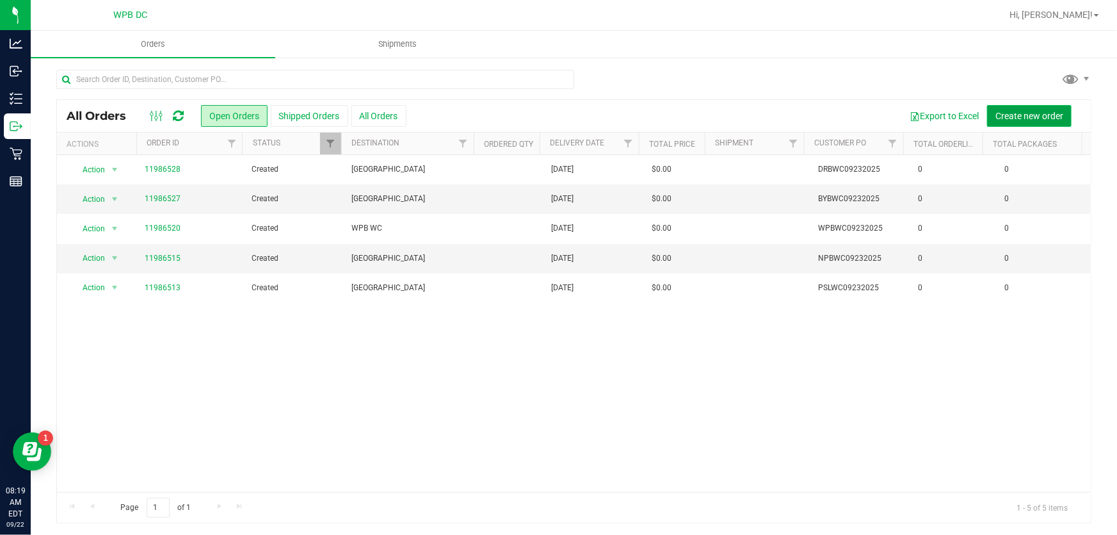
click at [997, 111] on span "Create new order" at bounding box center [1030, 116] width 68 height 10
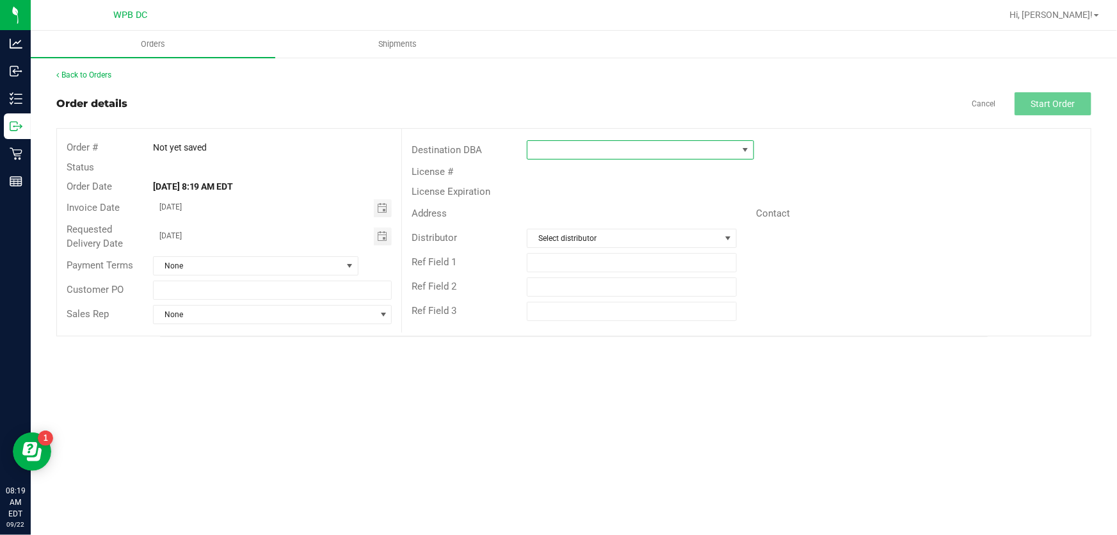
click at [743, 145] on span at bounding box center [745, 150] width 10 height 10
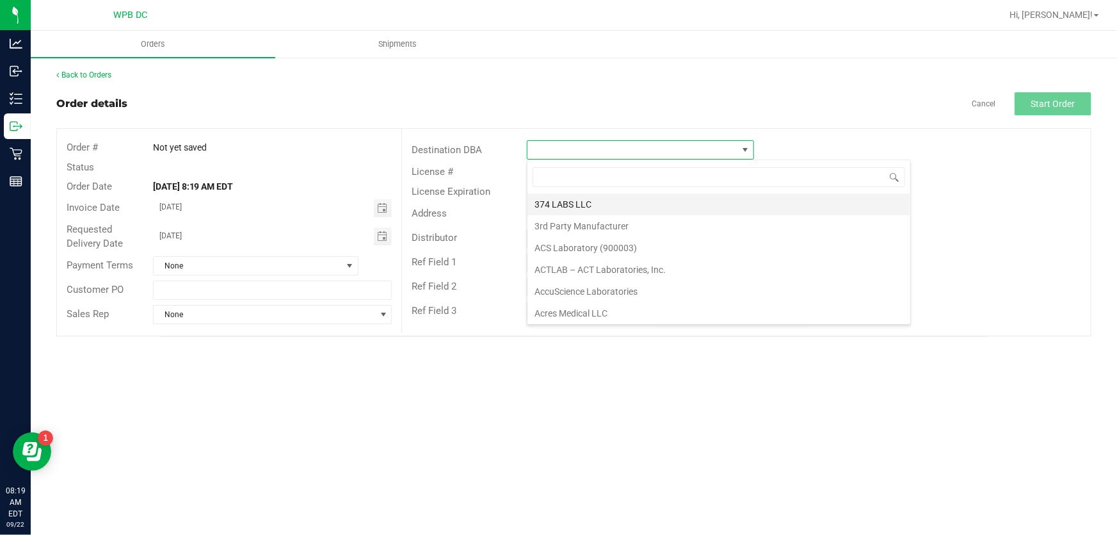
scroll to position [19, 227]
type input "DE"
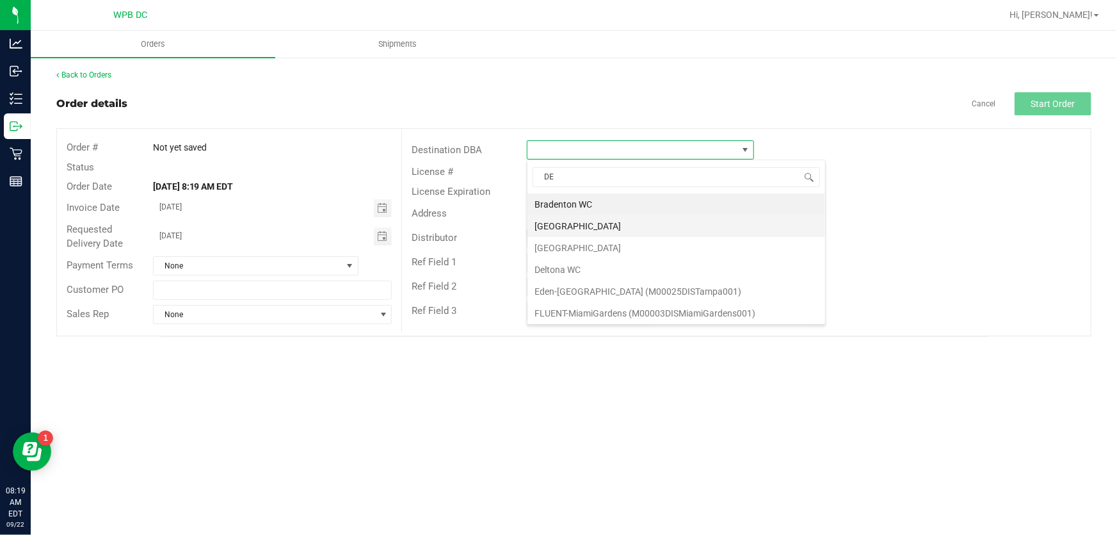
click at [594, 222] on li "[GEOGRAPHIC_DATA]" at bounding box center [677, 226] width 298 height 22
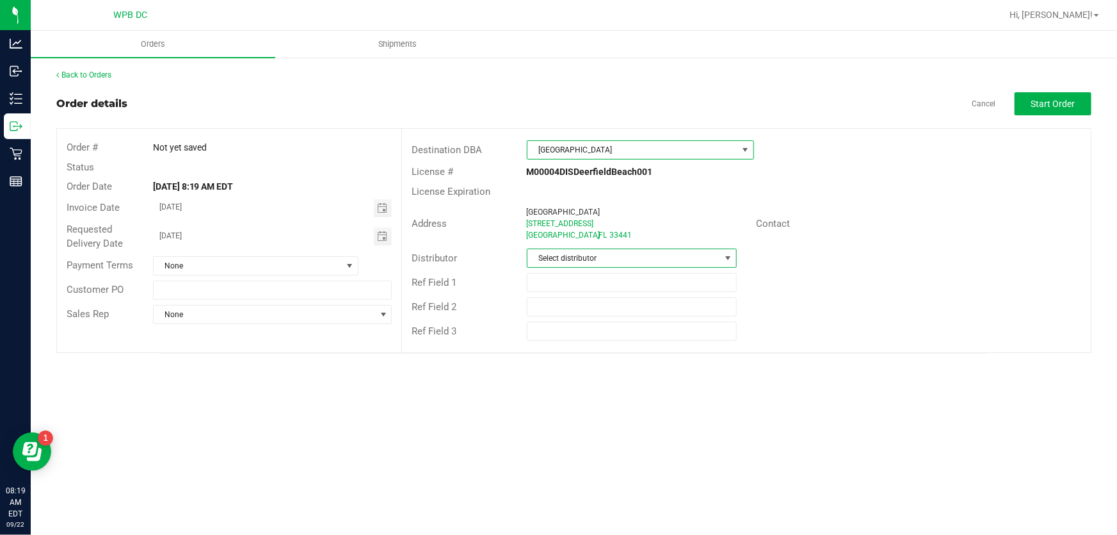
click at [730, 255] on span at bounding box center [728, 258] width 10 height 10
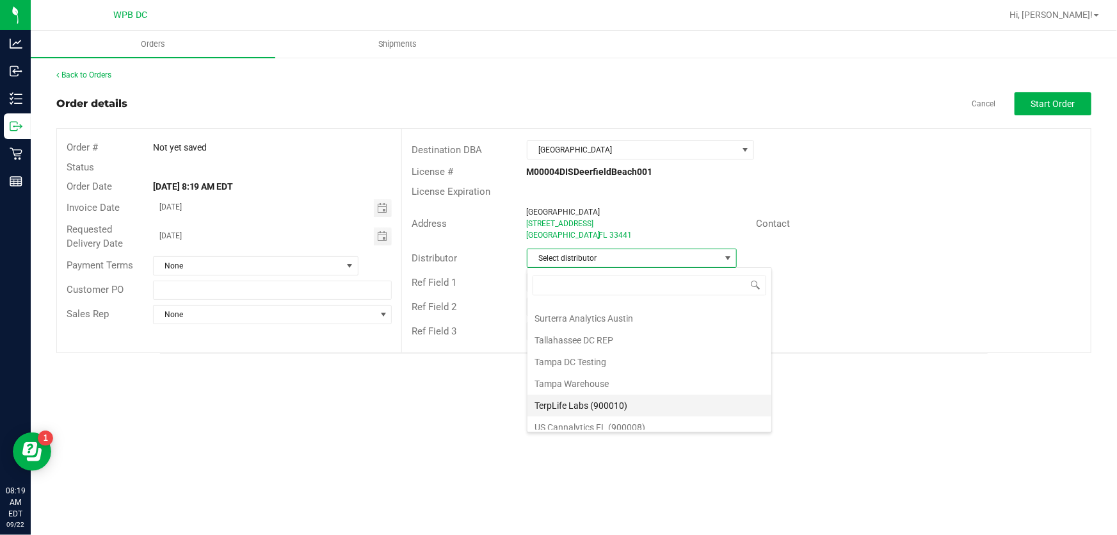
scroll to position [608, 0]
click at [567, 423] on li "WPB DC" at bounding box center [650, 423] width 244 height 22
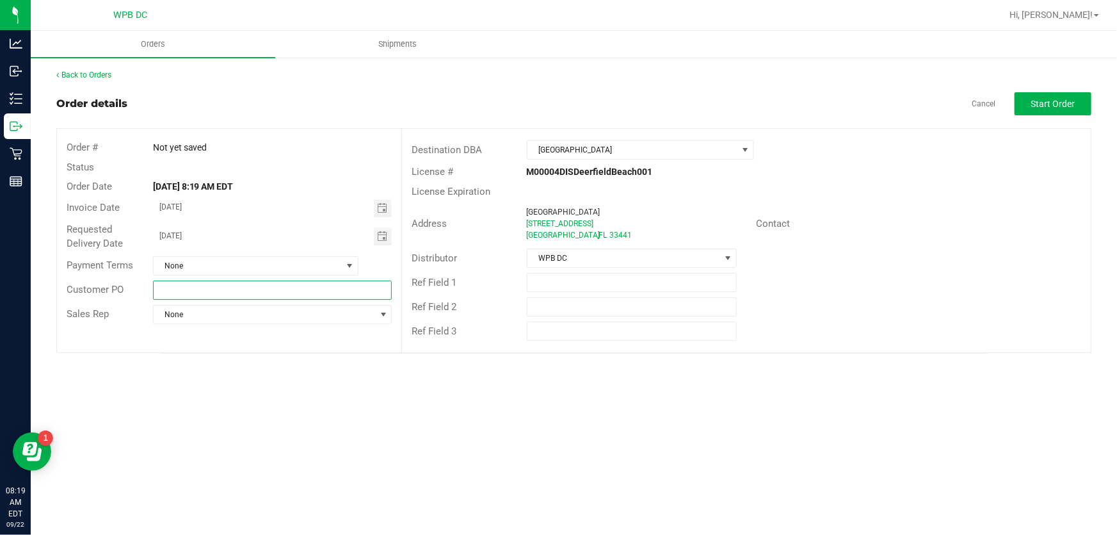
click at [181, 291] on input "text" at bounding box center [272, 289] width 239 height 19
type input "DFBWC09232025"
click at [1028, 102] on button "Start Order" at bounding box center [1053, 103] width 77 height 23
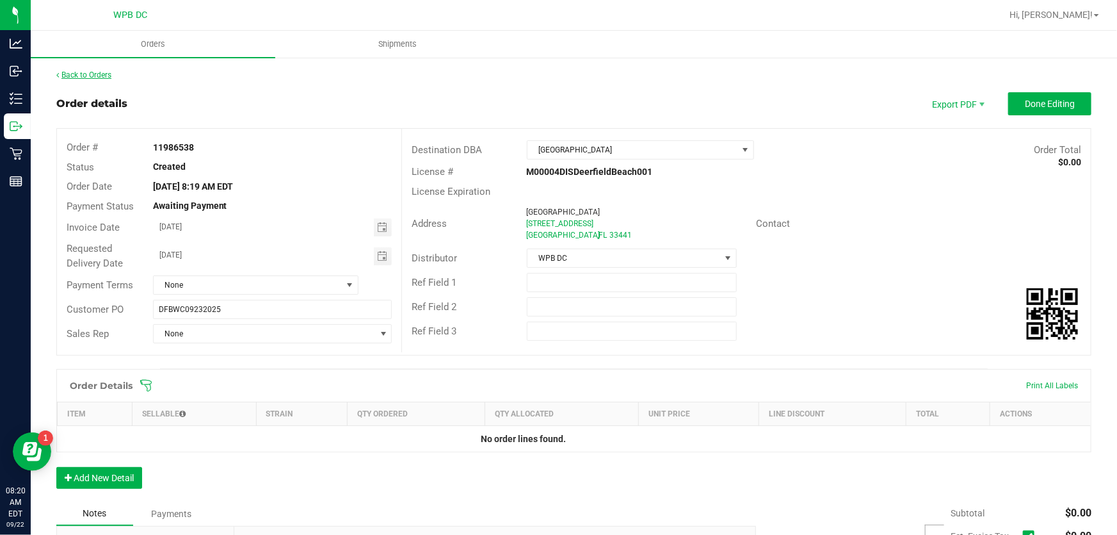
click at [109, 76] on link "Back to Orders" at bounding box center [83, 74] width 55 height 9
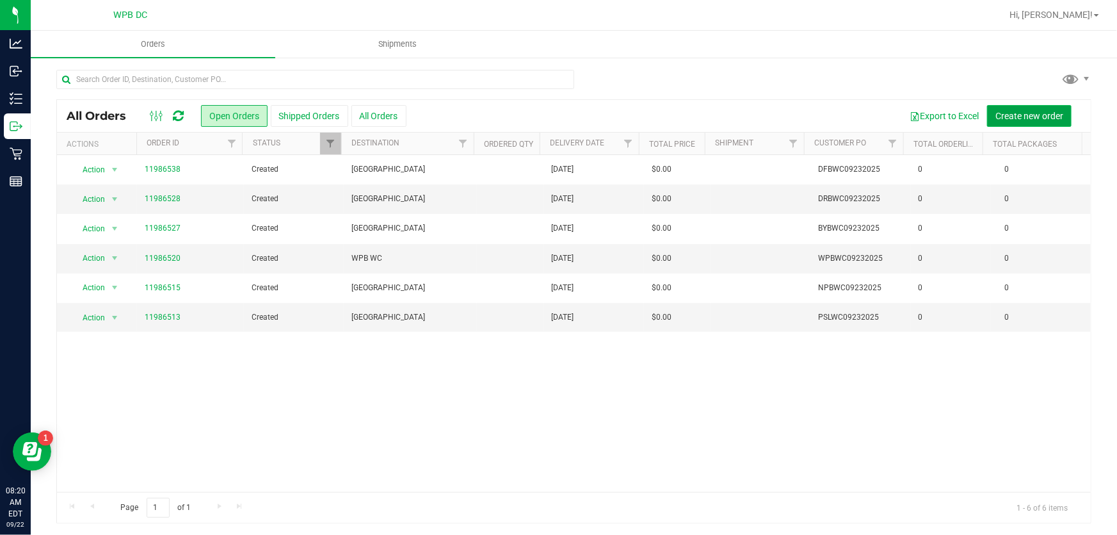
click at [1012, 111] on span "Create new order" at bounding box center [1030, 116] width 68 height 10
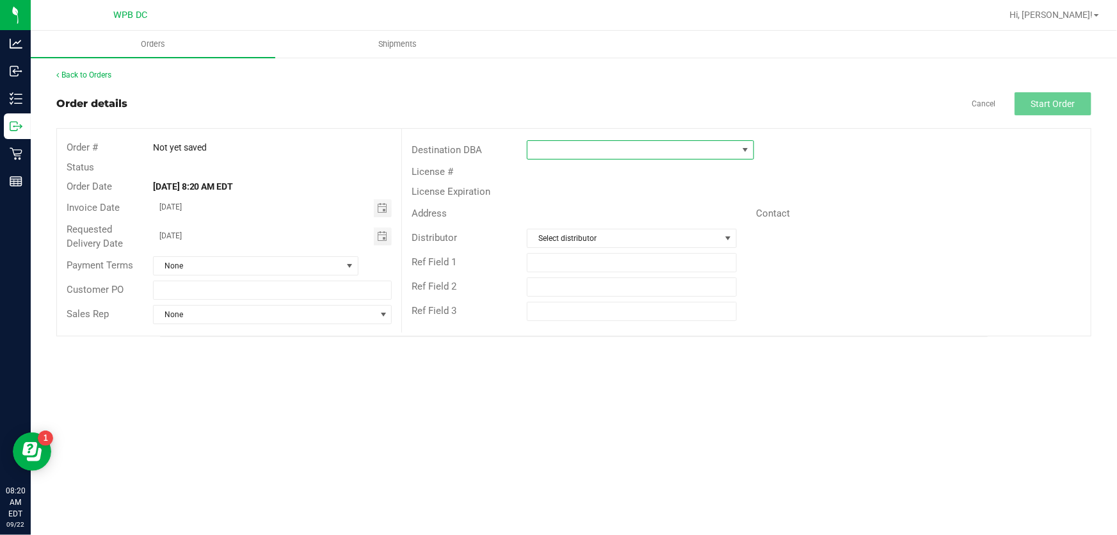
click at [748, 148] on span at bounding box center [745, 150] width 10 height 10
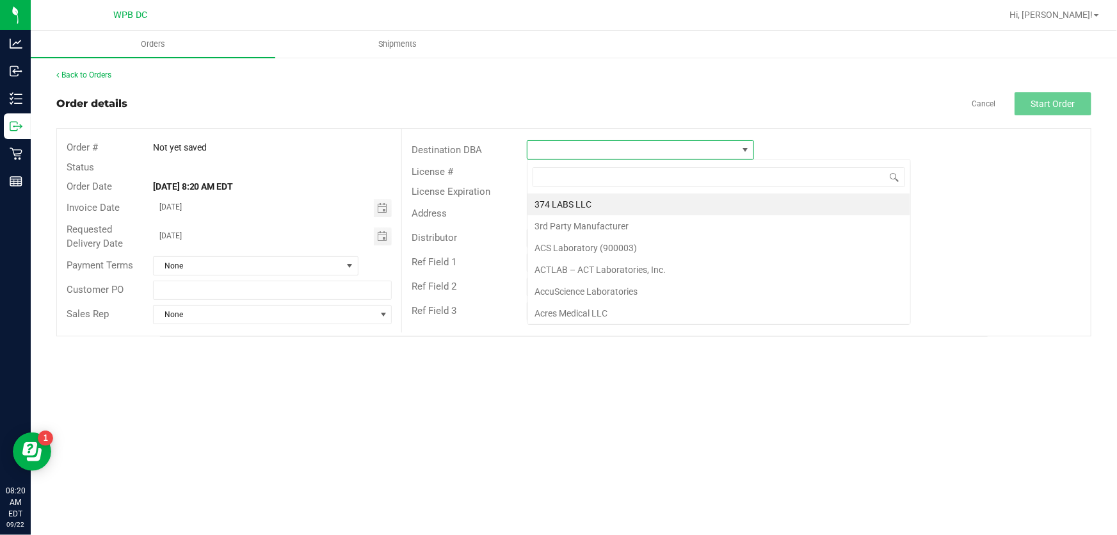
scroll to position [19, 227]
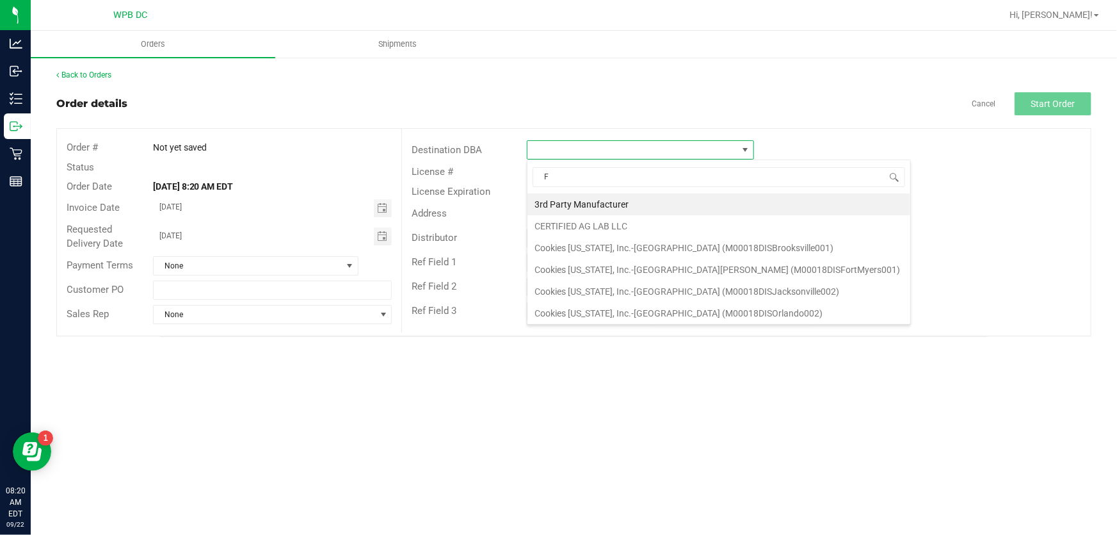
type input "FT"
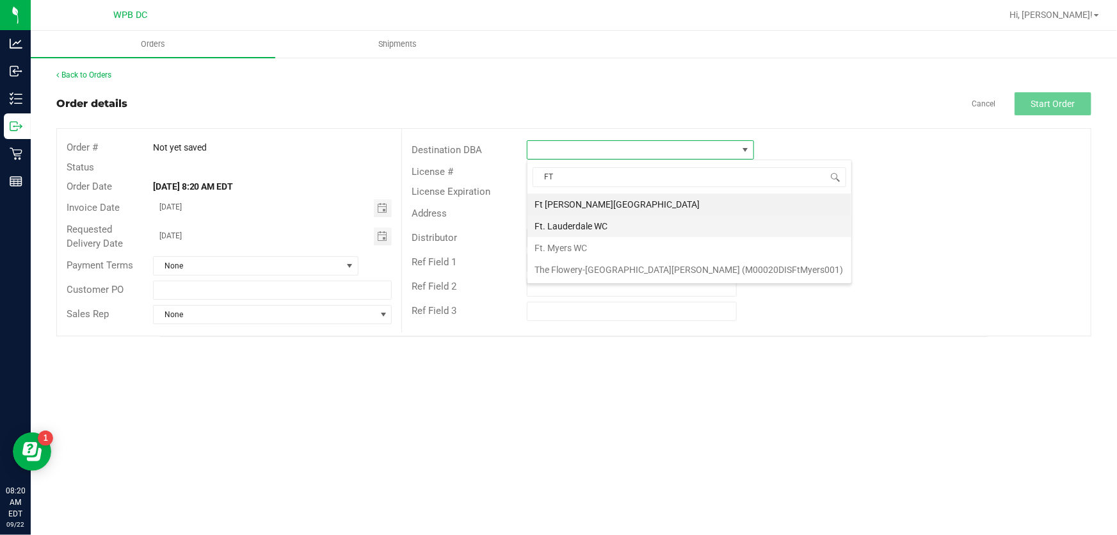
click at [617, 224] on li "Ft. Lauderdale WC" at bounding box center [690, 226] width 324 height 22
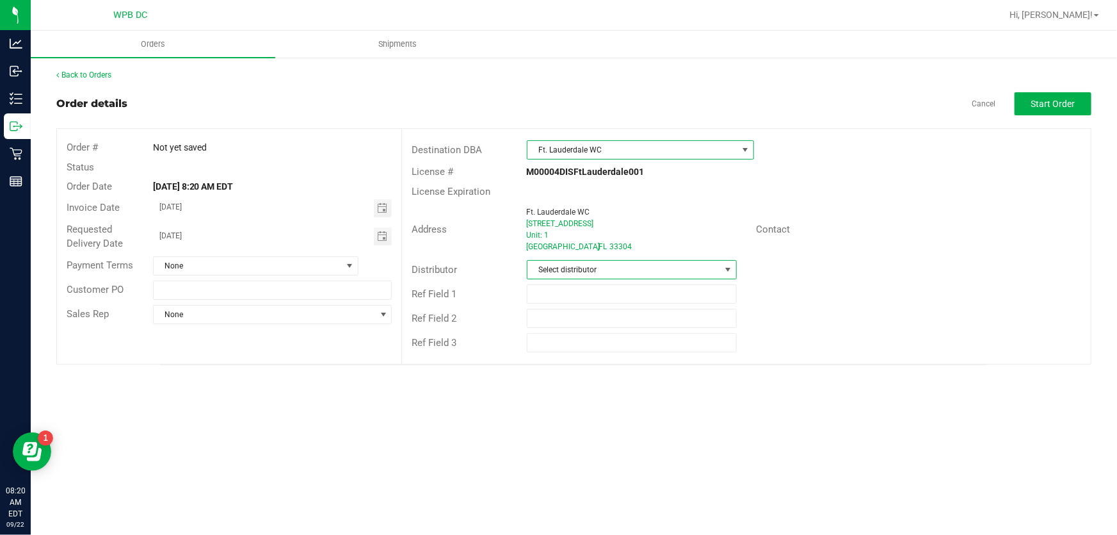
click at [729, 264] on span at bounding box center [728, 269] width 10 height 10
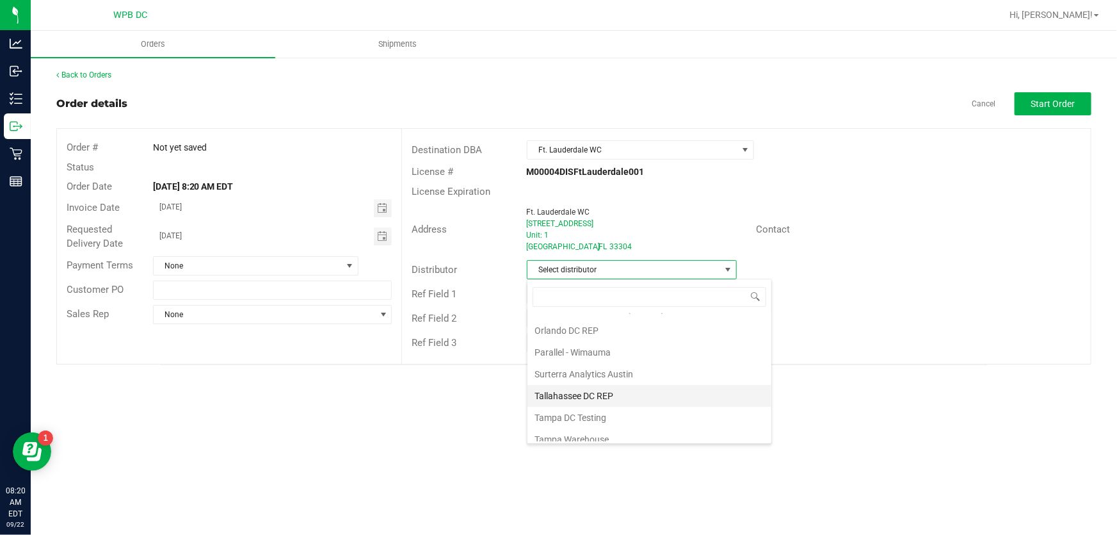
scroll to position [608, 0]
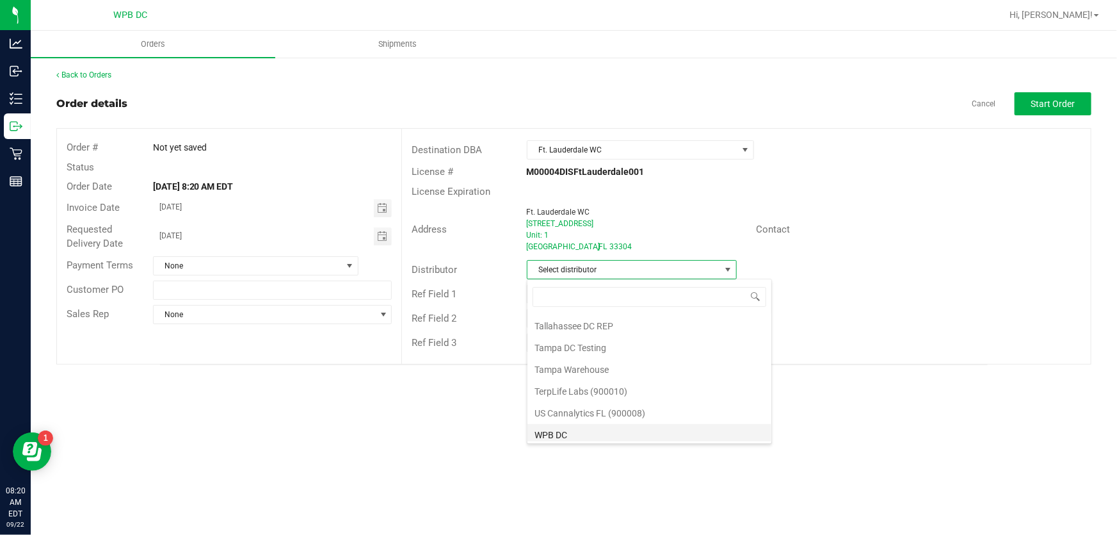
click at [576, 428] on li "WPB DC" at bounding box center [650, 435] width 244 height 22
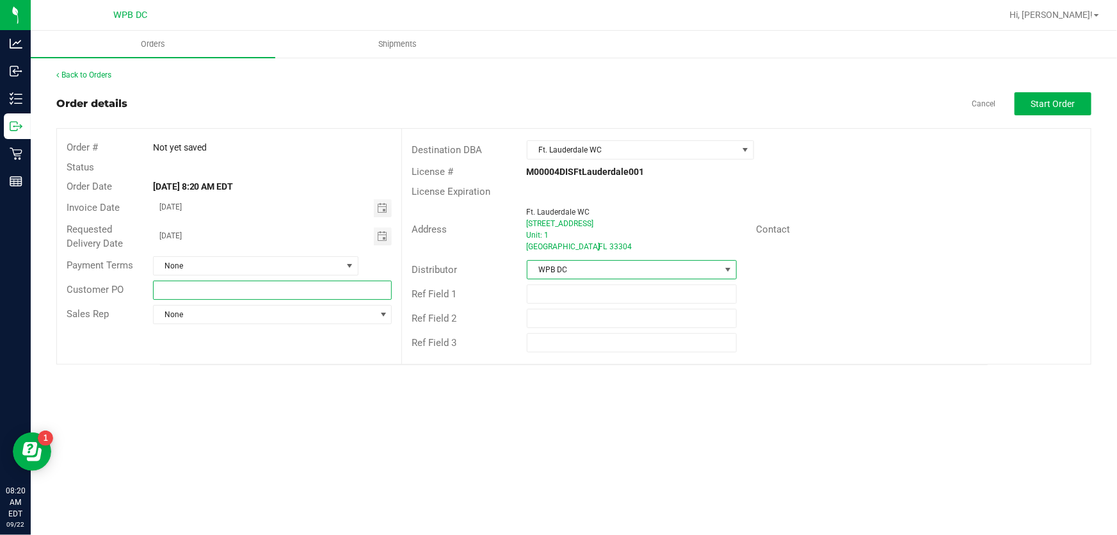
click at [169, 287] on input "text" at bounding box center [272, 289] width 239 height 19
type input "F"
type input "FTLWC09232025"
click at [1058, 95] on button "Start Order" at bounding box center [1053, 103] width 77 height 23
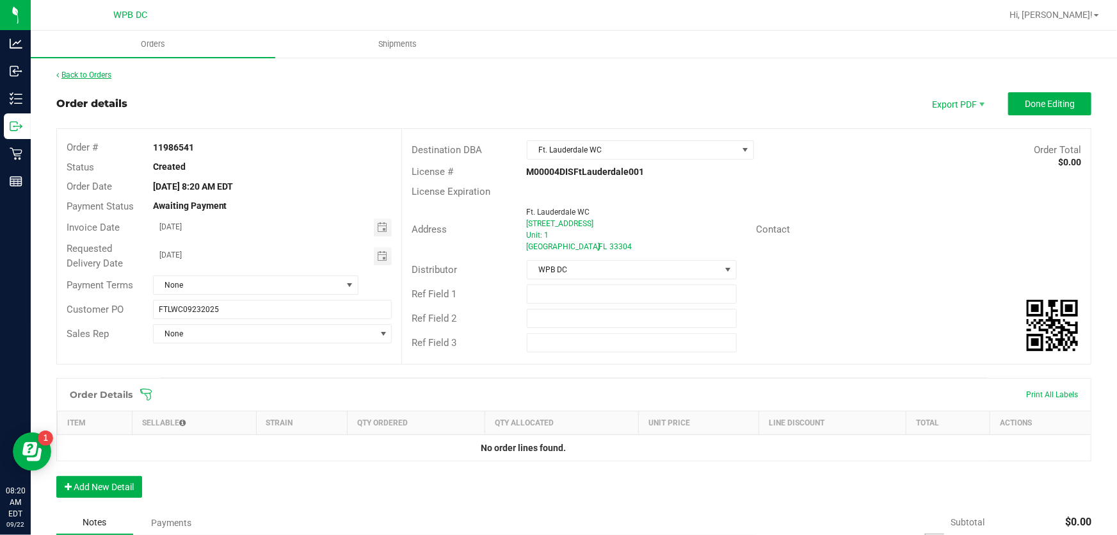
click at [104, 77] on link "Back to Orders" at bounding box center [83, 74] width 55 height 9
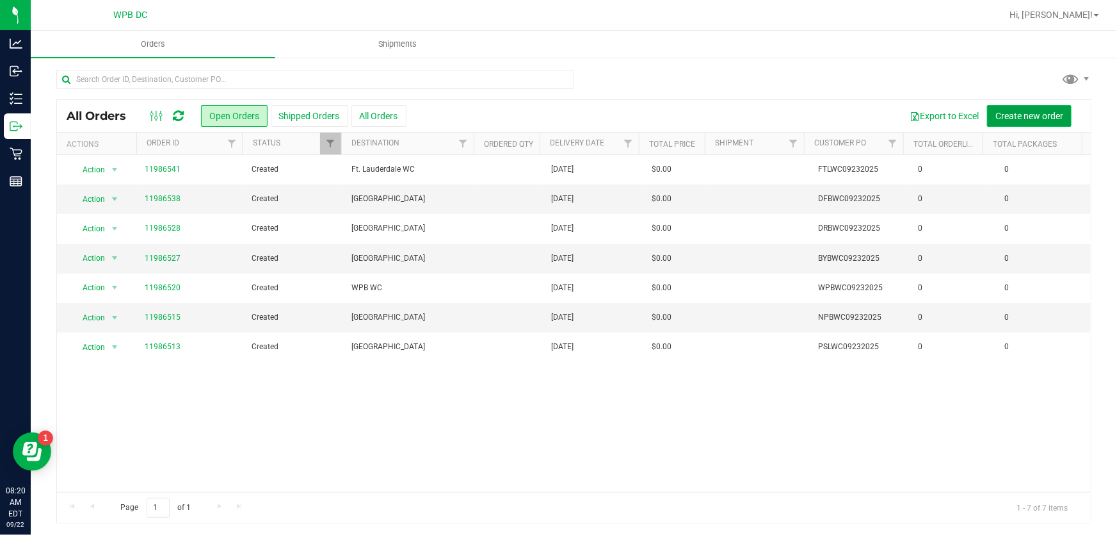
click at [1028, 111] on span "Create new order" at bounding box center [1030, 116] width 68 height 10
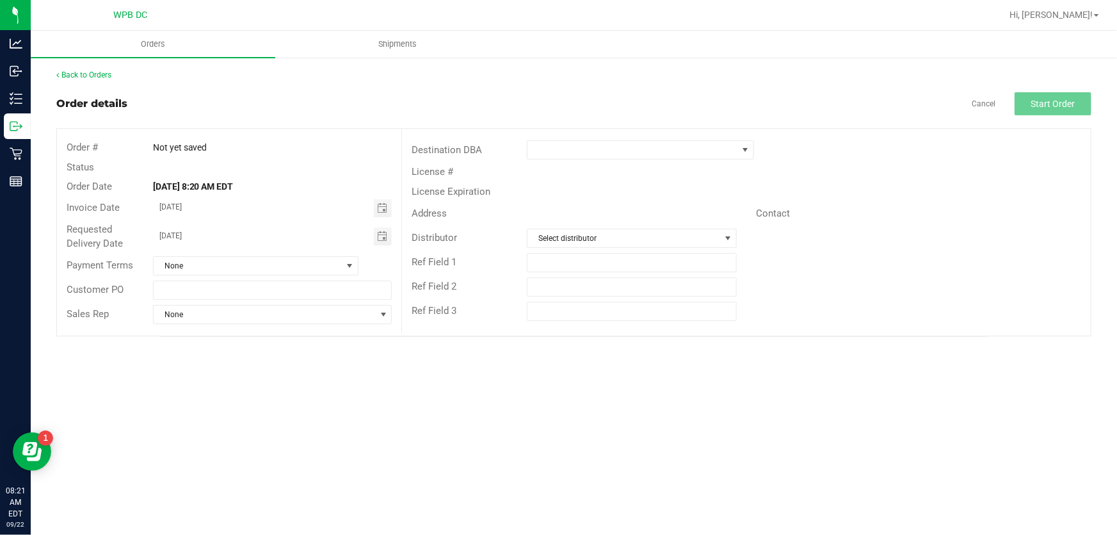
click at [761, 149] on div at bounding box center [660, 149] width 287 height 19
click at [751, 149] on span at bounding box center [746, 150] width 16 height 18
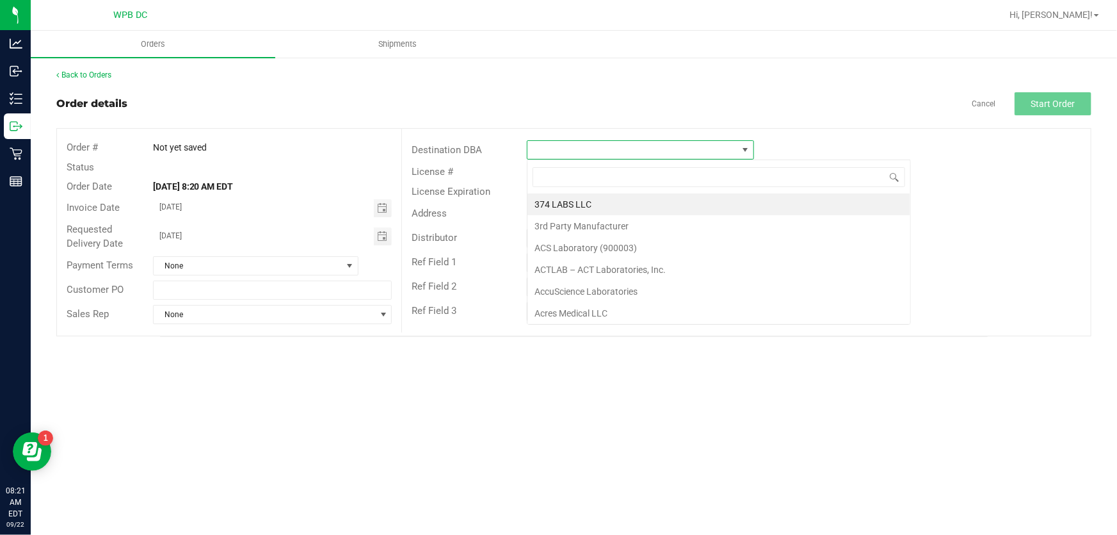
scroll to position [19, 227]
type input "MI"
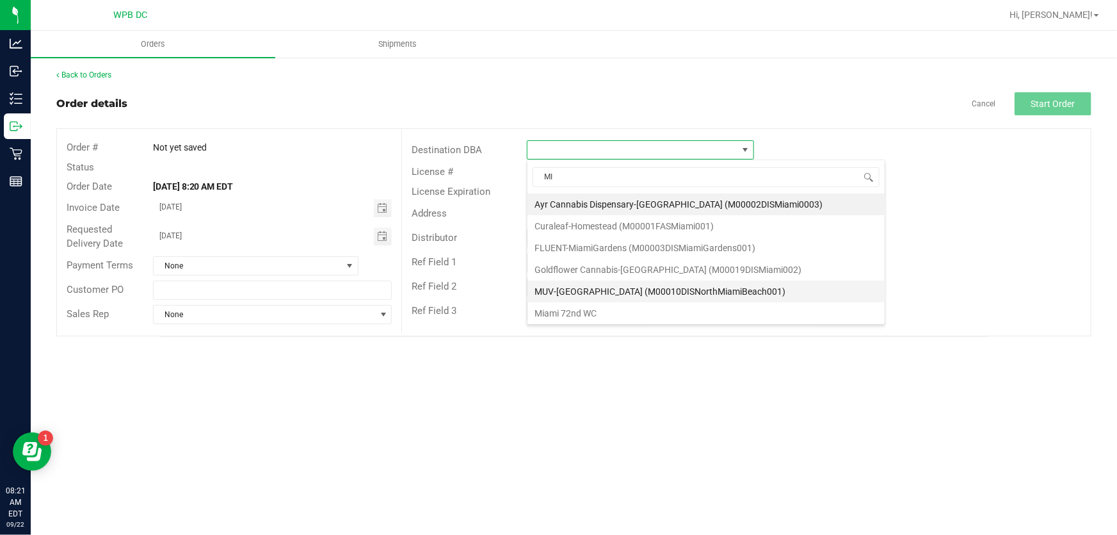
scroll to position [58, 0]
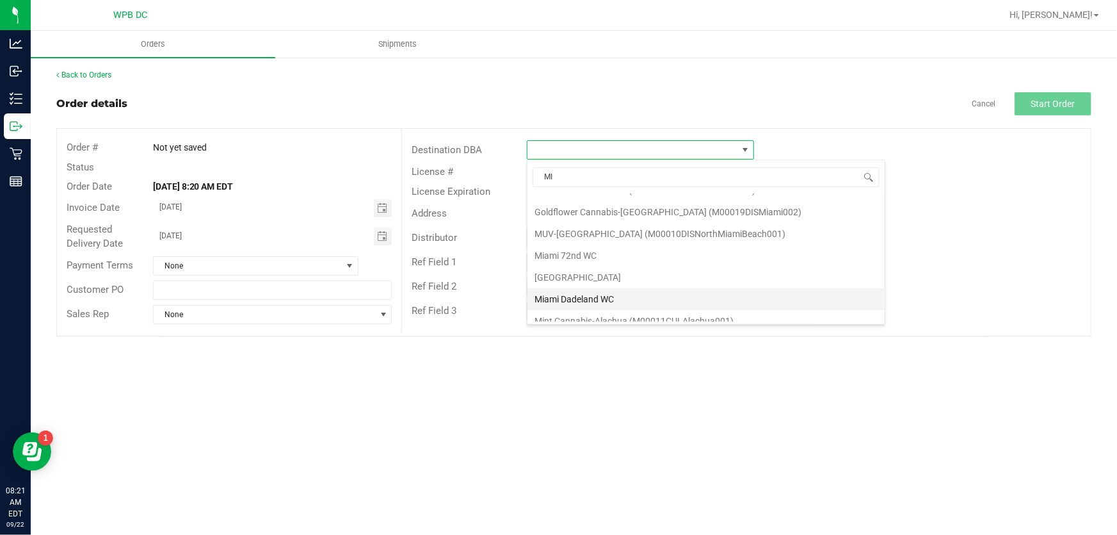
click at [604, 294] on li "Miami Dadeland WC" at bounding box center [706, 299] width 357 height 22
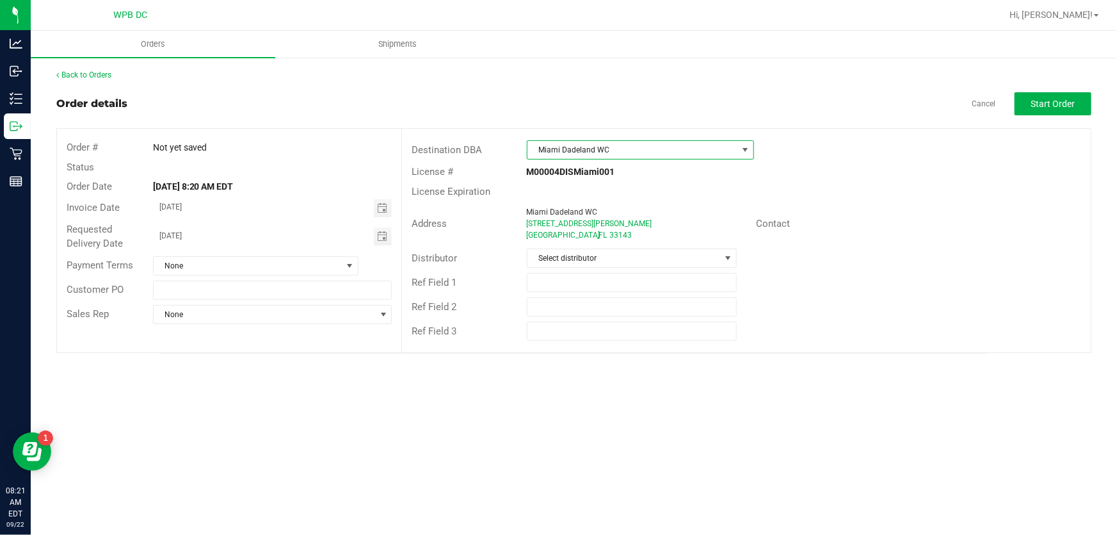
click at [744, 148] on span at bounding box center [745, 150] width 10 height 10
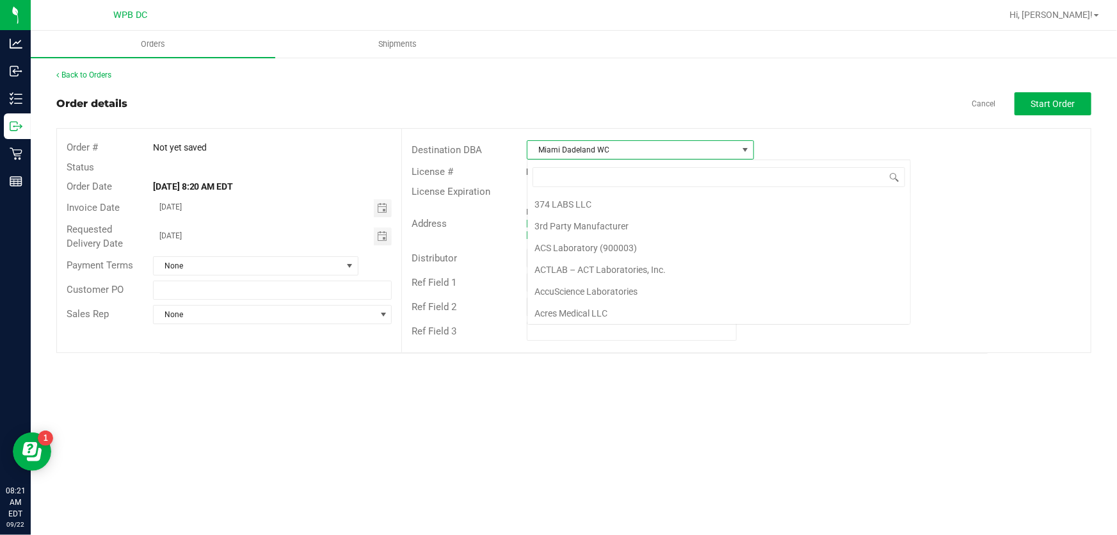
scroll to position [2188, 0]
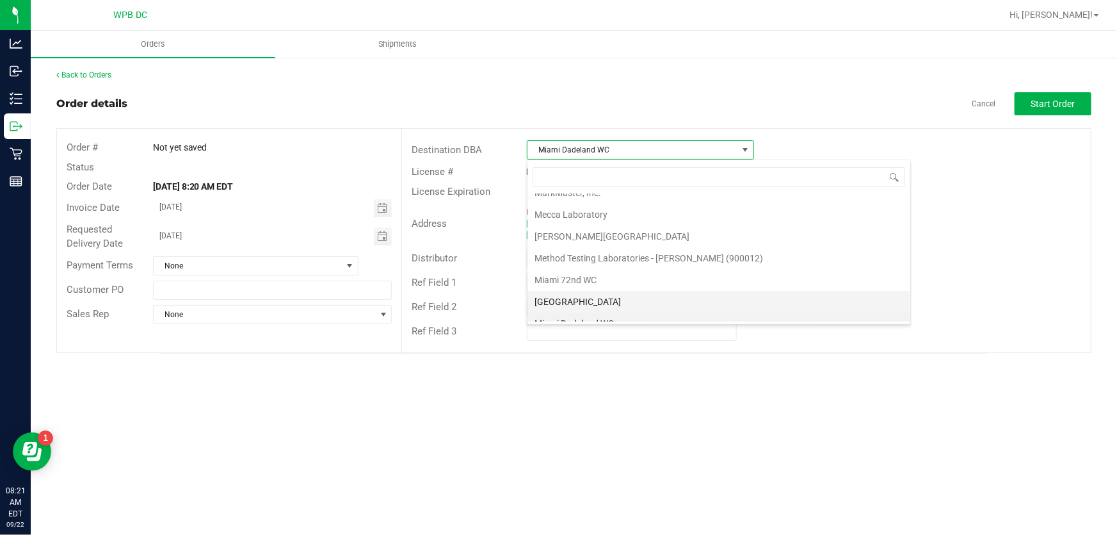
click at [599, 291] on li "[GEOGRAPHIC_DATA]" at bounding box center [719, 302] width 383 height 22
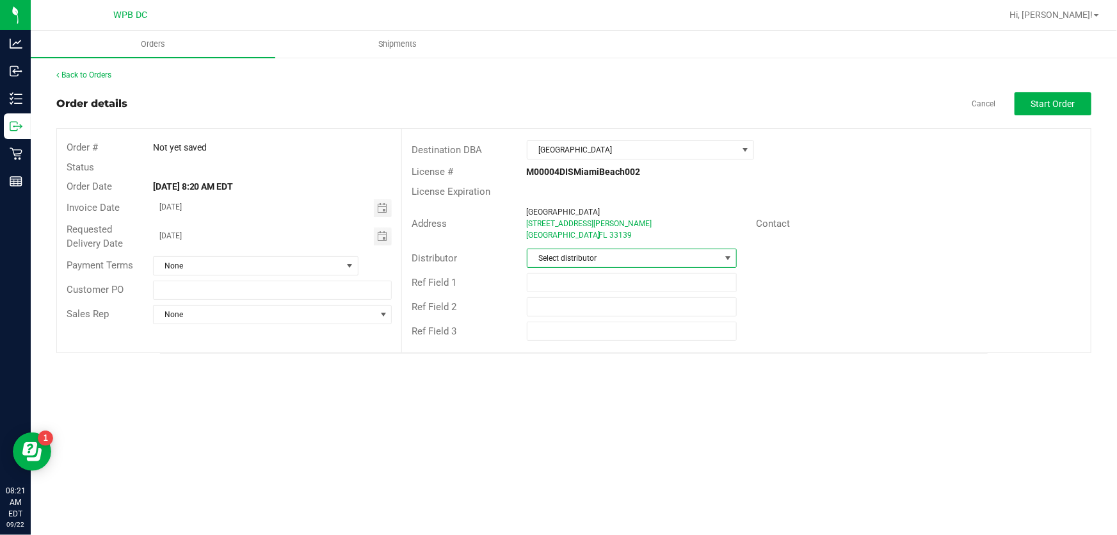
drag, startPoint x: 728, startPoint y: 254, endPoint x: 726, endPoint y: 263, distance: 9.2
click at [729, 254] on span at bounding box center [728, 258] width 10 height 10
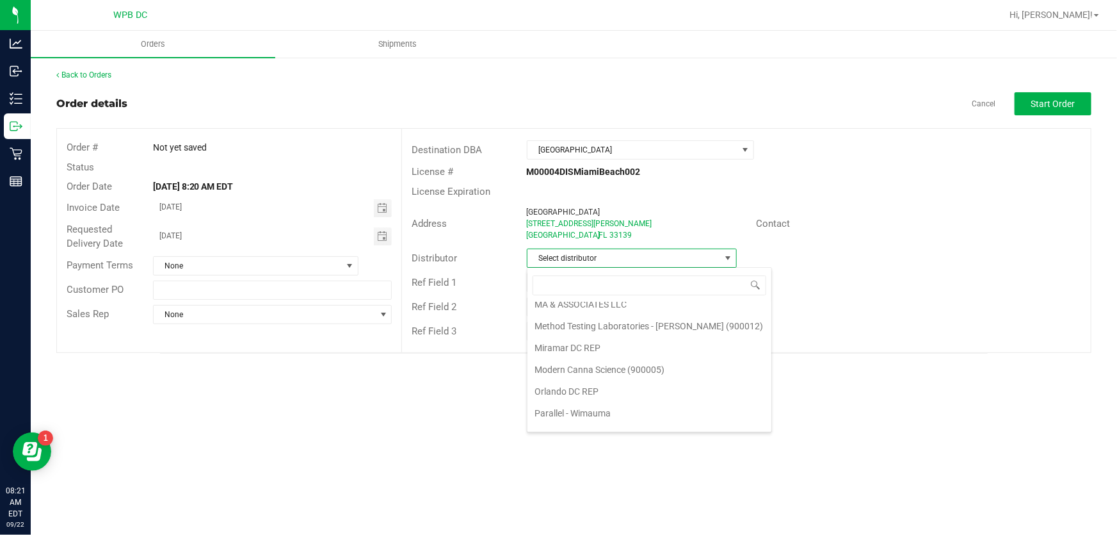
scroll to position [608, 0]
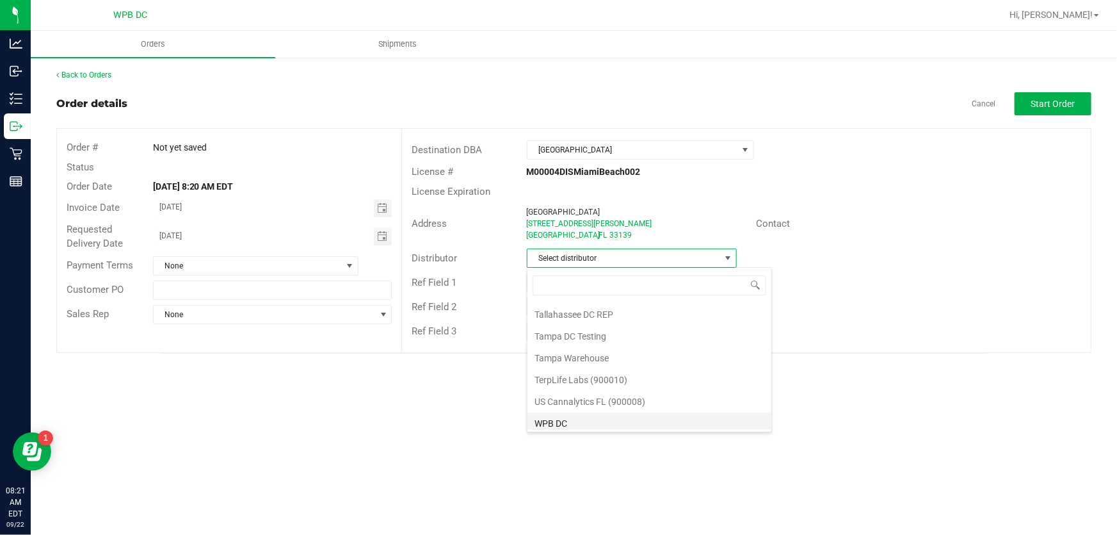
click at [569, 419] on li "WPB DC" at bounding box center [650, 423] width 244 height 22
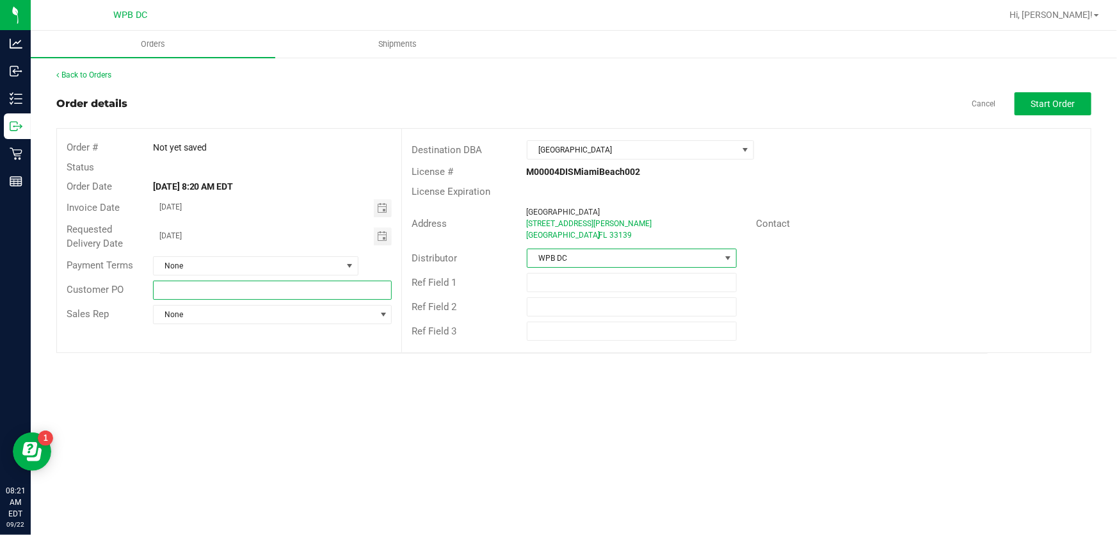
click at [179, 292] on input "text" at bounding box center [272, 289] width 239 height 19
type input "MIBWC09232025"
click at [1047, 93] on button "Start Order" at bounding box center [1053, 103] width 77 height 23
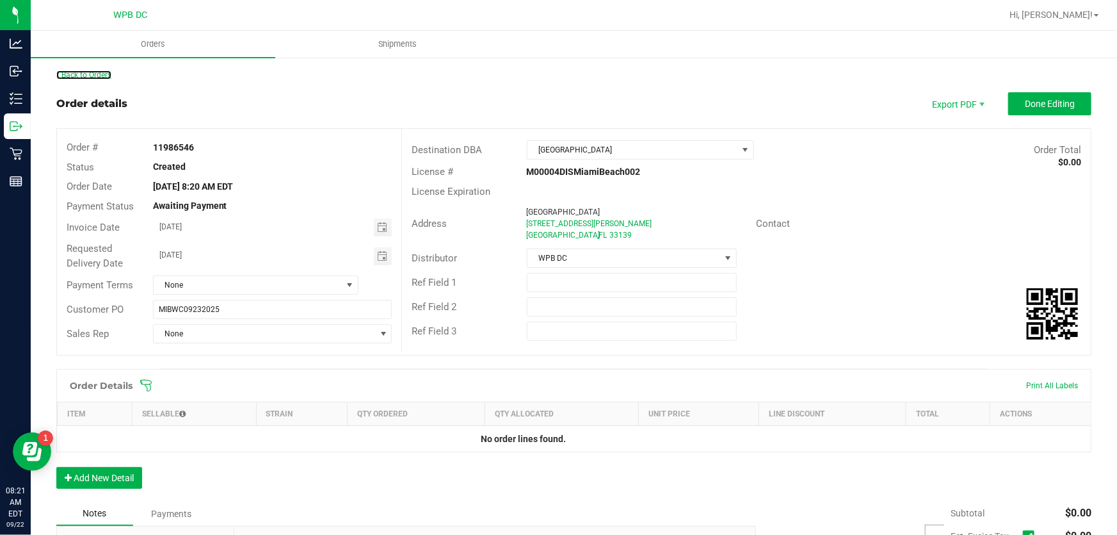
click at [108, 73] on link "Back to Orders" at bounding box center [83, 74] width 55 height 9
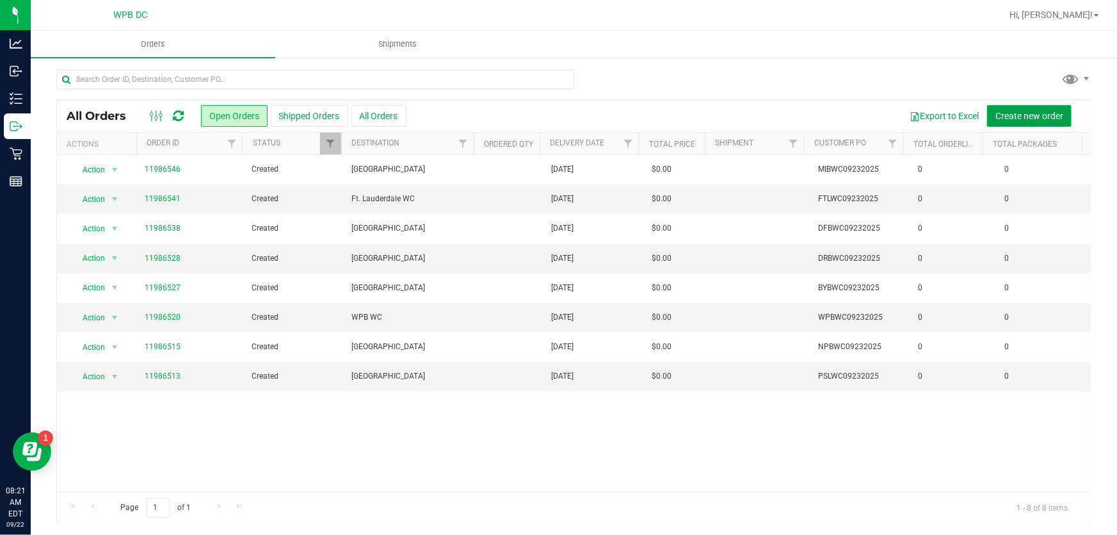
click at [996, 115] on span "Create new order" at bounding box center [1030, 116] width 68 height 10
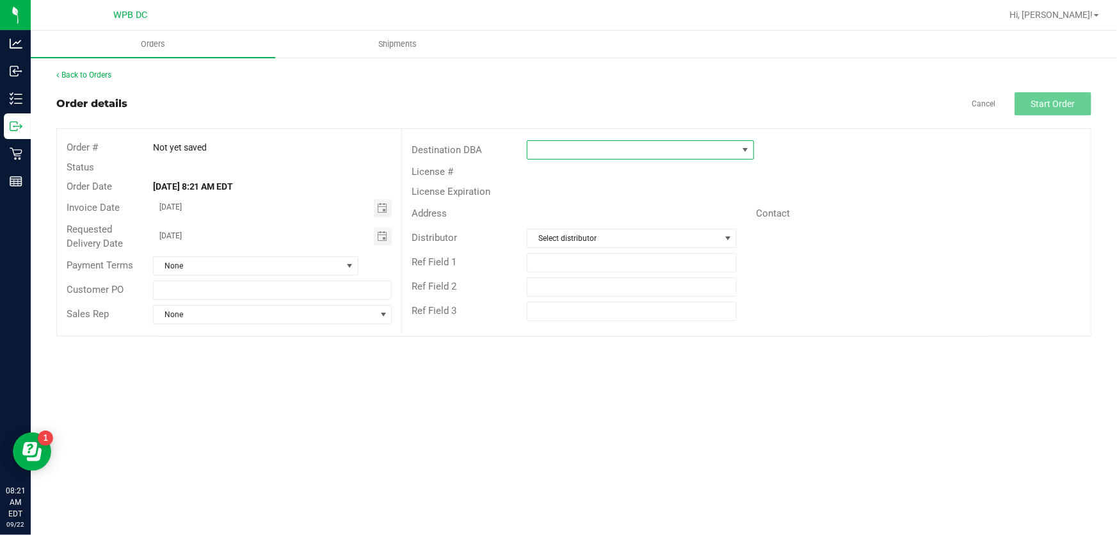
click at [750, 150] on span at bounding box center [746, 150] width 16 height 18
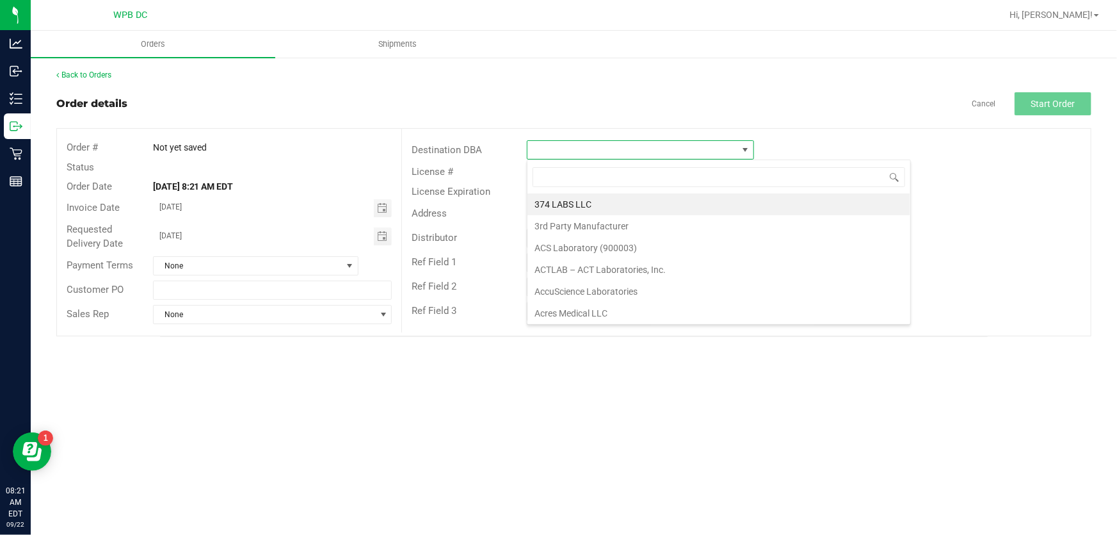
scroll to position [19, 227]
type input "MI"
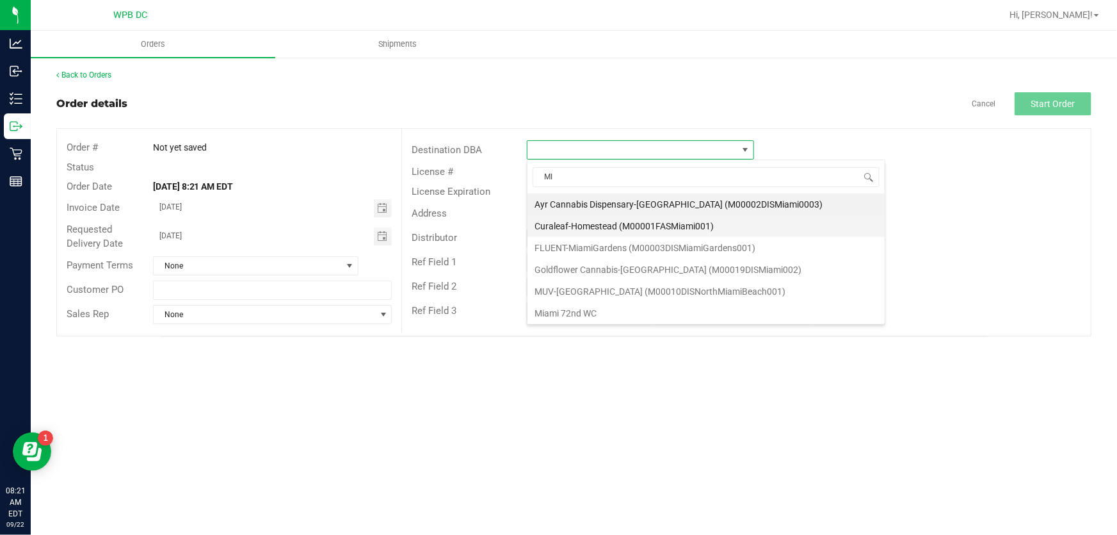
scroll to position [58, 0]
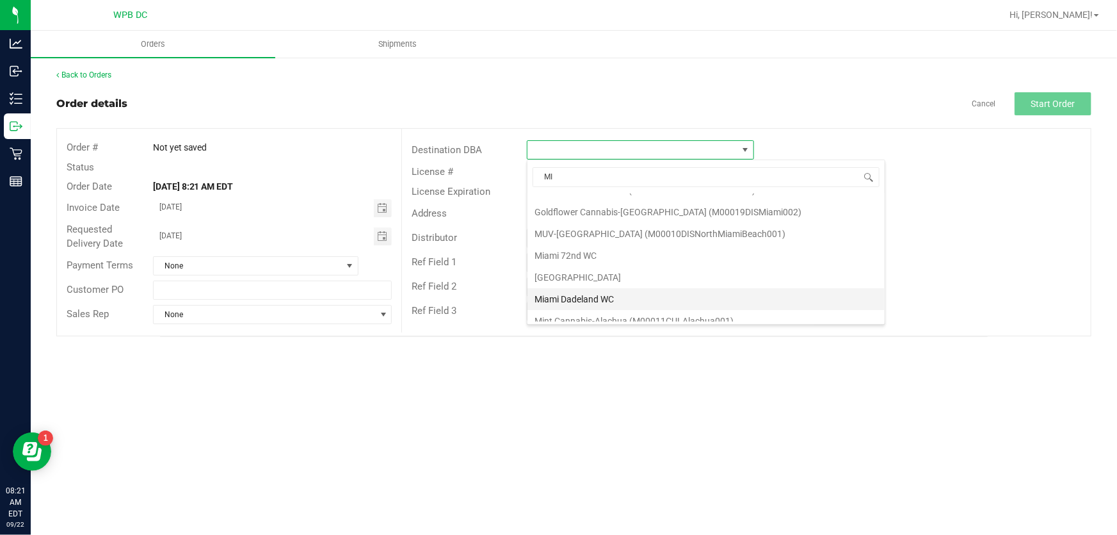
click at [613, 291] on li "Miami Dadeland WC" at bounding box center [706, 299] width 357 height 22
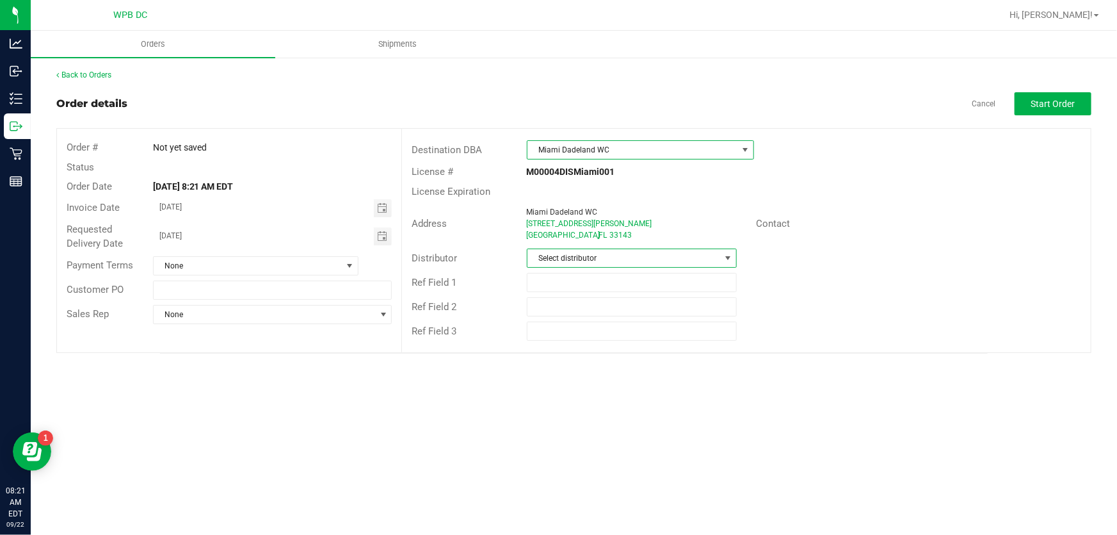
click at [727, 254] on span at bounding box center [728, 258] width 10 height 10
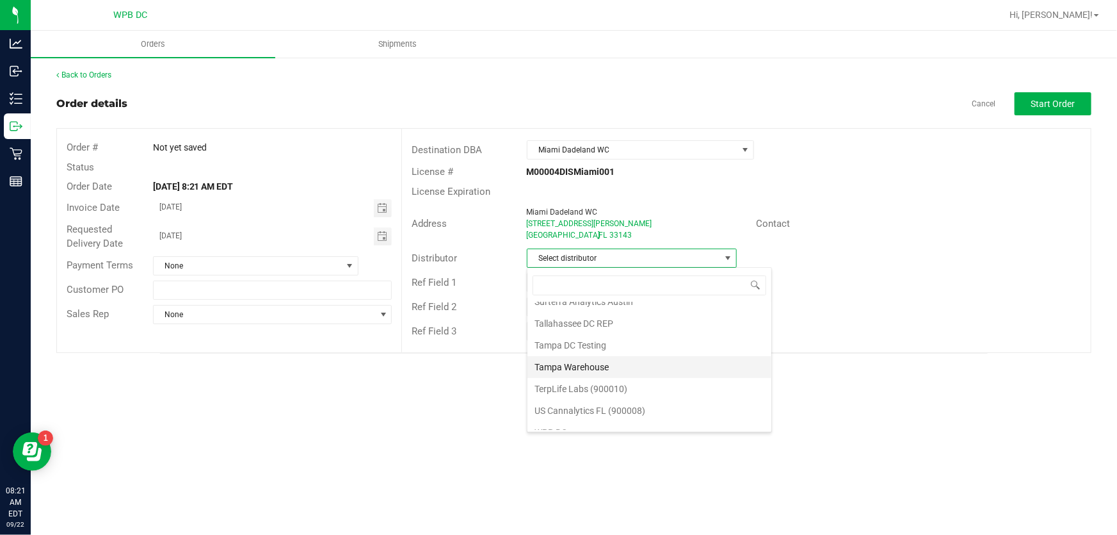
scroll to position [608, 0]
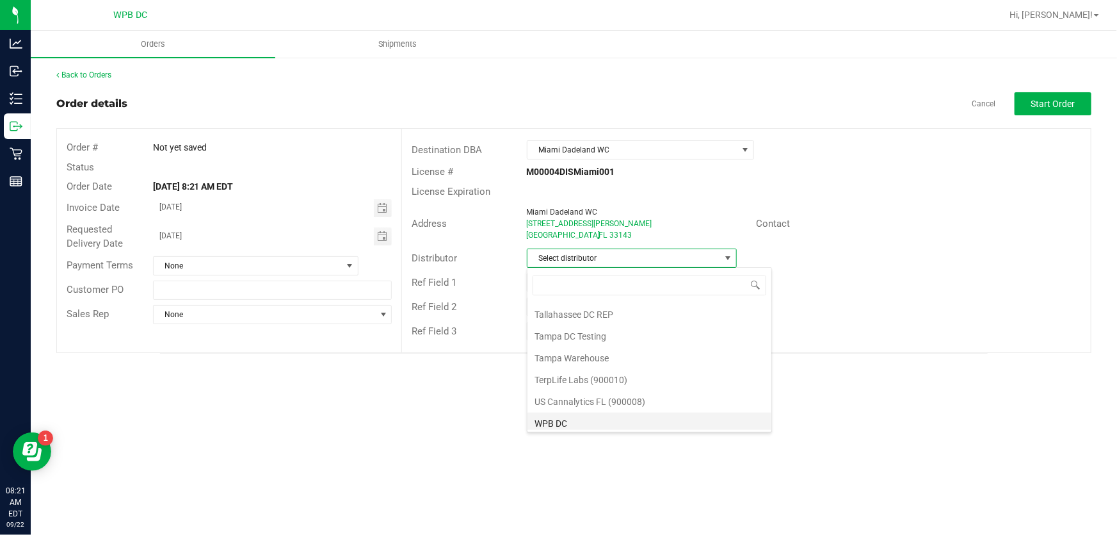
click at [584, 417] on li "WPB DC" at bounding box center [650, 423] width 244 height 22
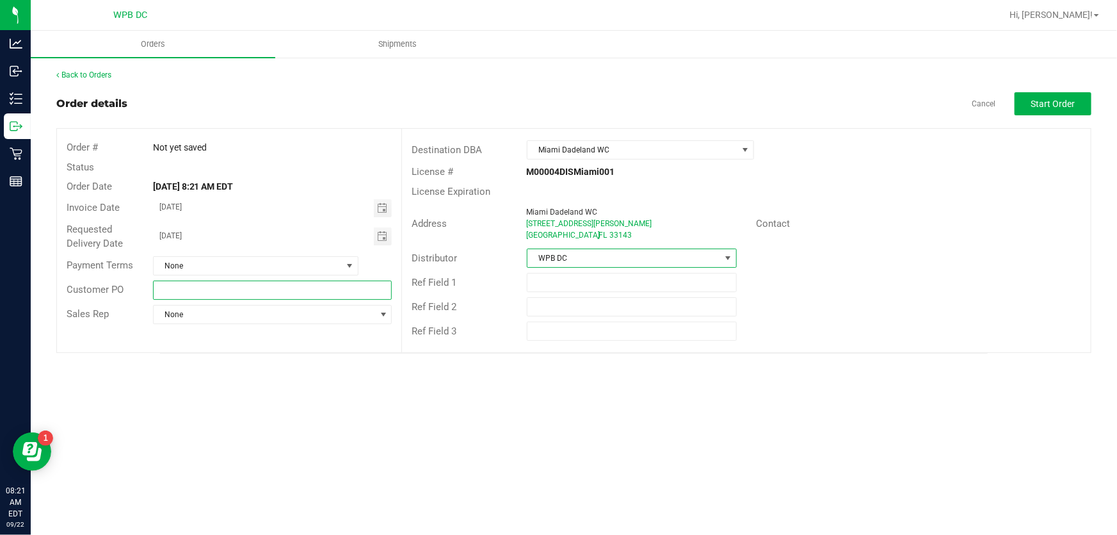
click at [165, 287] on input "text" at bounding box center [272, 289] width 239 height 19
type input "MIACW09232025"
click at [1033, 102] on span "Start Order" at bounding box center [1053, 104] width 44 height 10
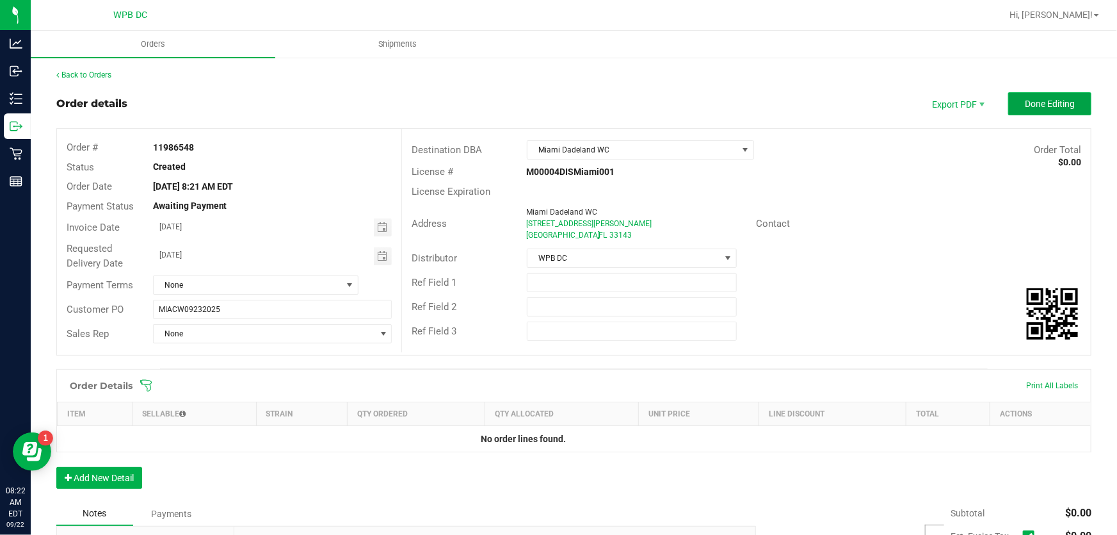
click at [1014, 102] on button "Done Editing" at bounding box center [1049, 103] width 83 height 23
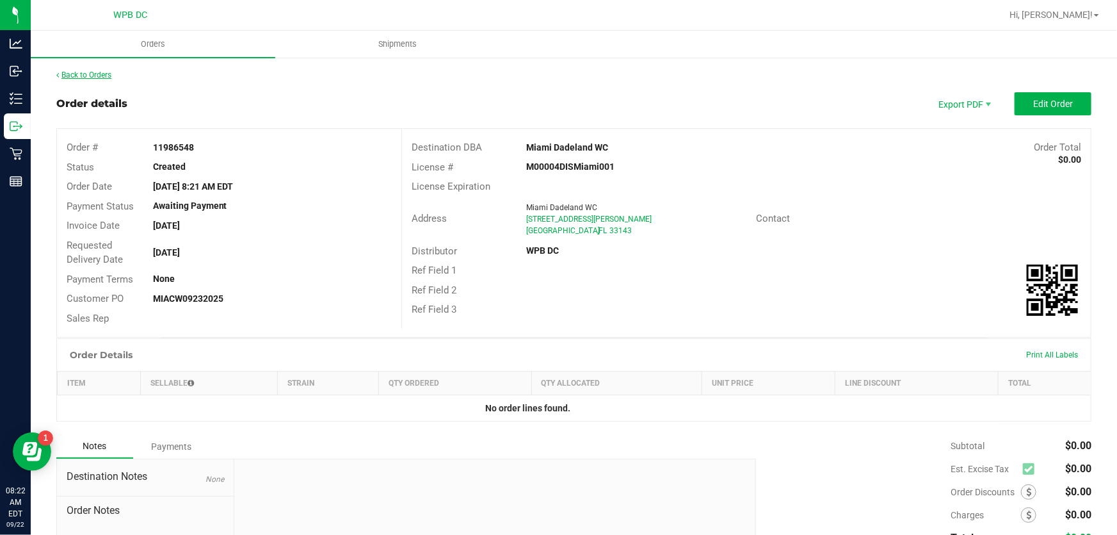
click at [85, 72] on link "Back to Orders" at bounding box center [83, 74] width 55 height 9
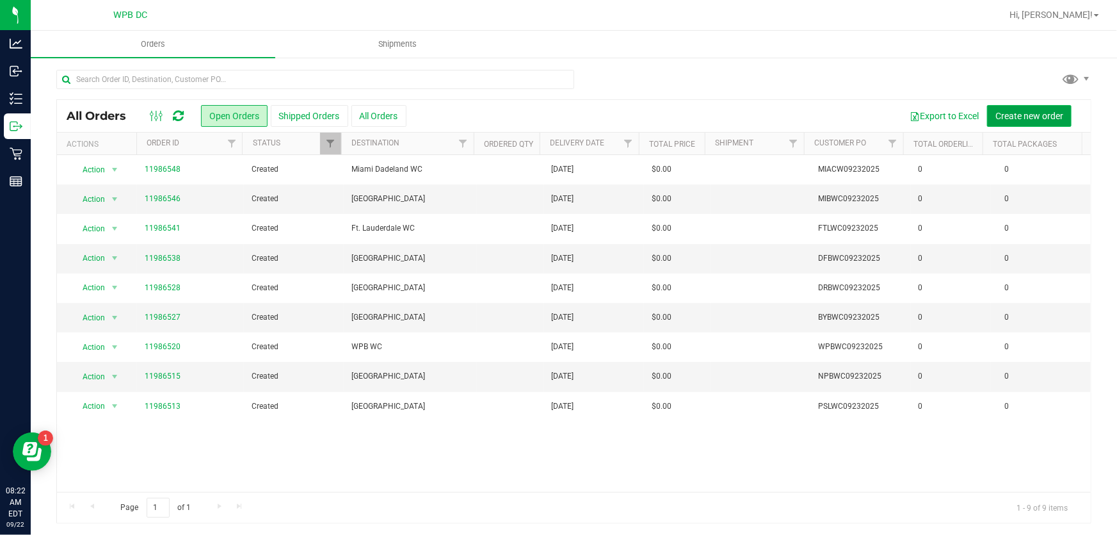
click at [1039, 115] on span "Create new order" at bounding box center [1030, 116] width 68 height 10
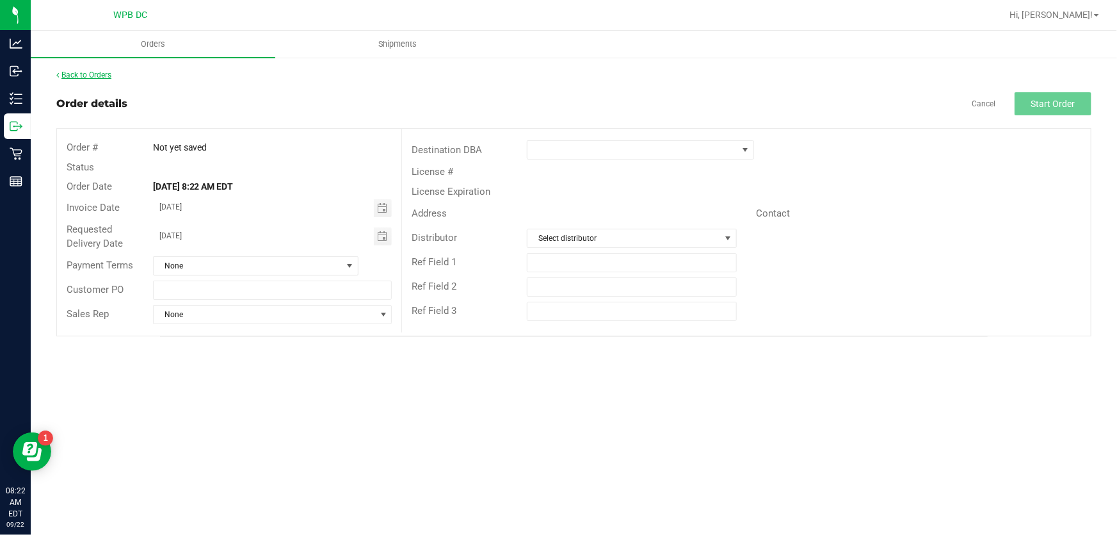
click at [67, 74] on link "Back to Orders" at bounding box center [83, 74] width 55 height 9
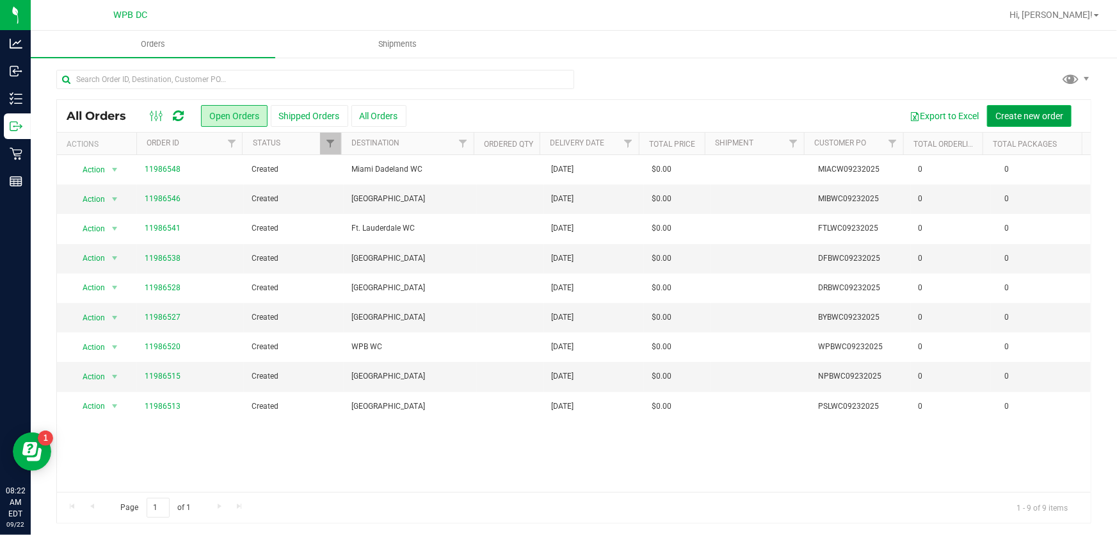
click at [1037, 116] on span "Create new order" at bounding box center [1030, 116] width 68 height 10
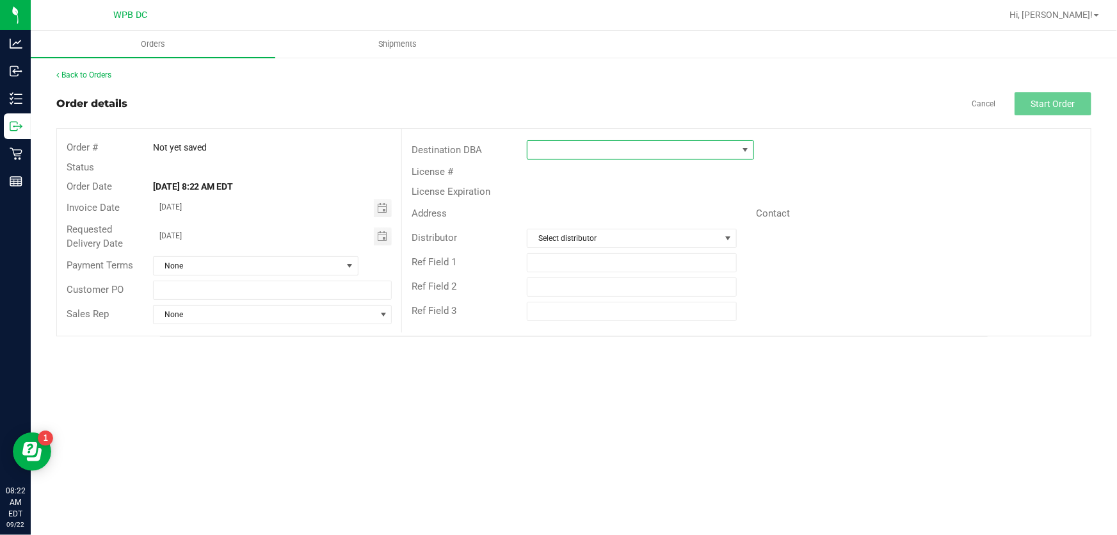
click at [741, 149] on span at bounding box center [745, 150] width 10 height 10
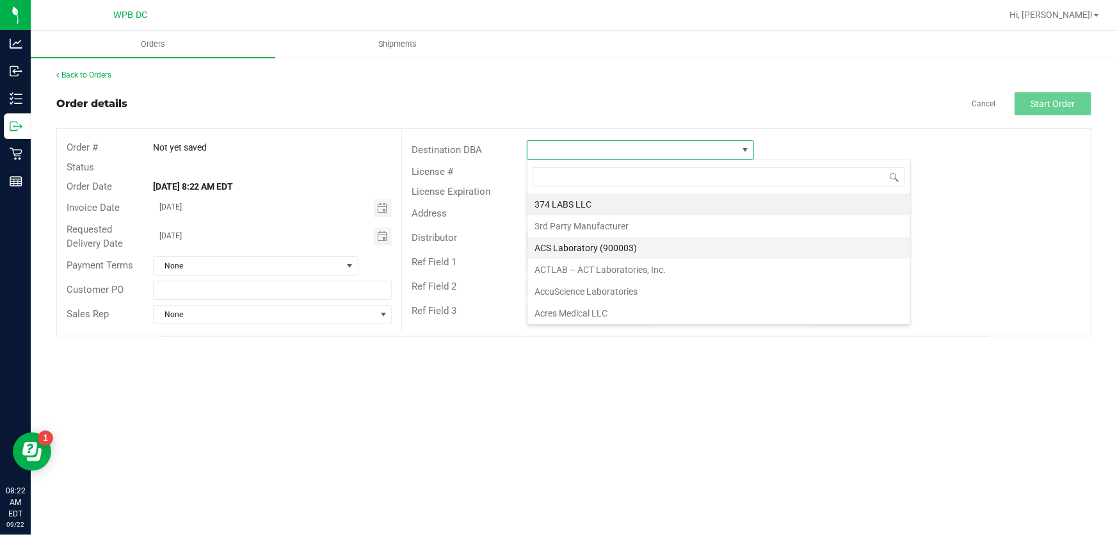
scroll to position [19, 227]
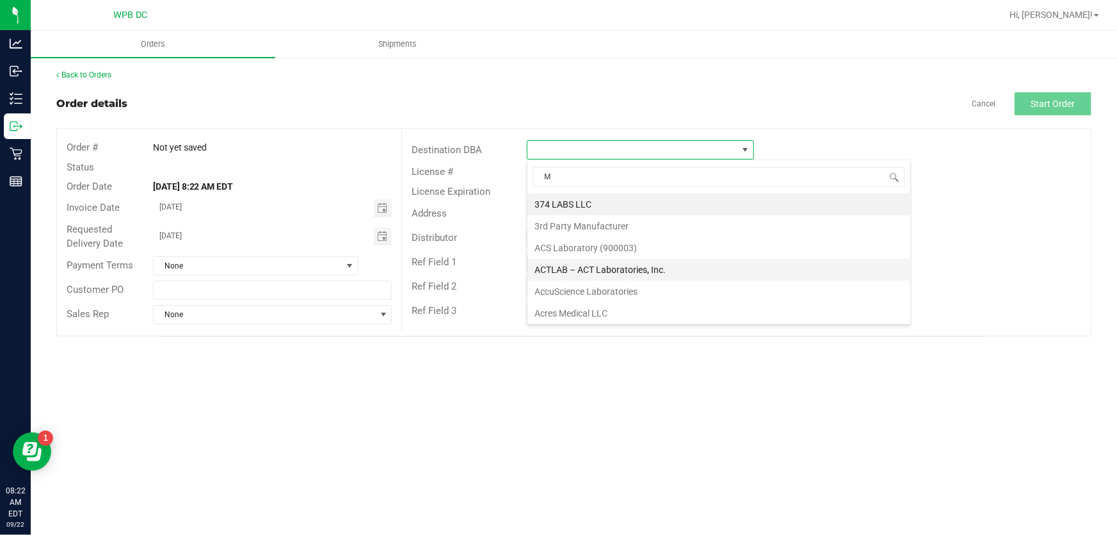
type input "MI"
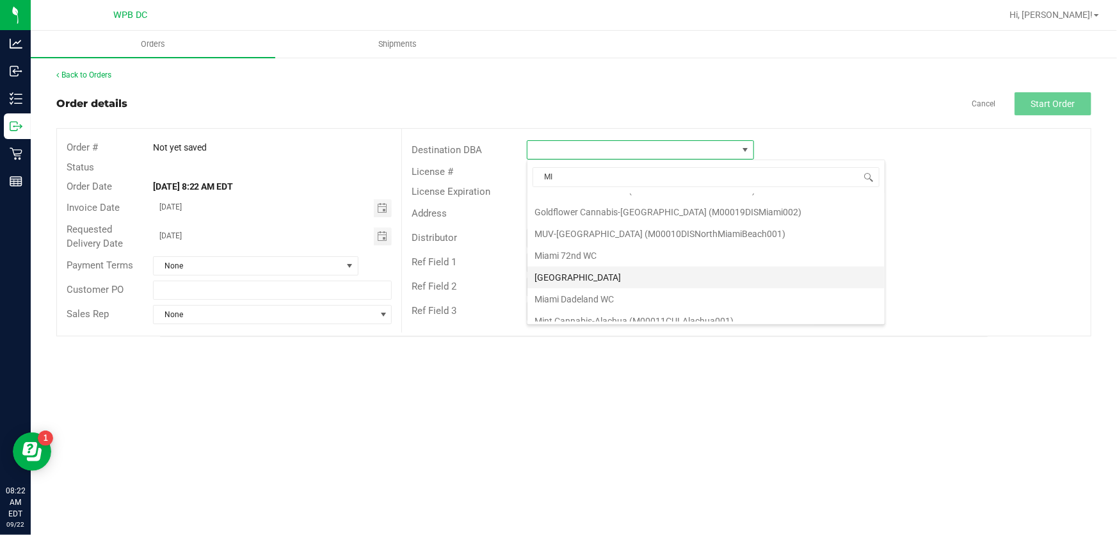
scroll to position [58, 0]
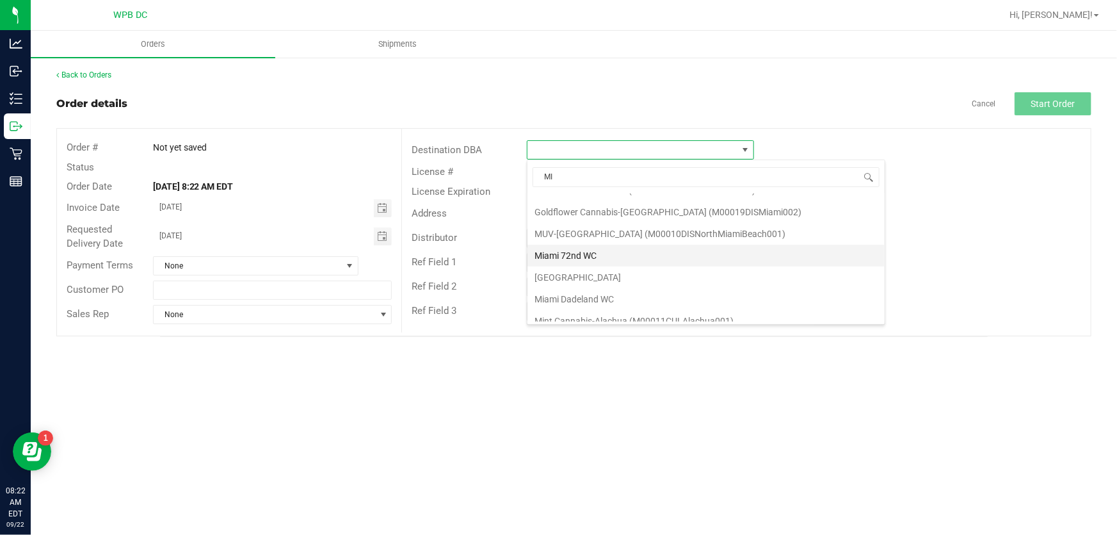
click at [592, 251] on li "Miami 72nd WC" at bounding box center [706, 256] width 357 height 22
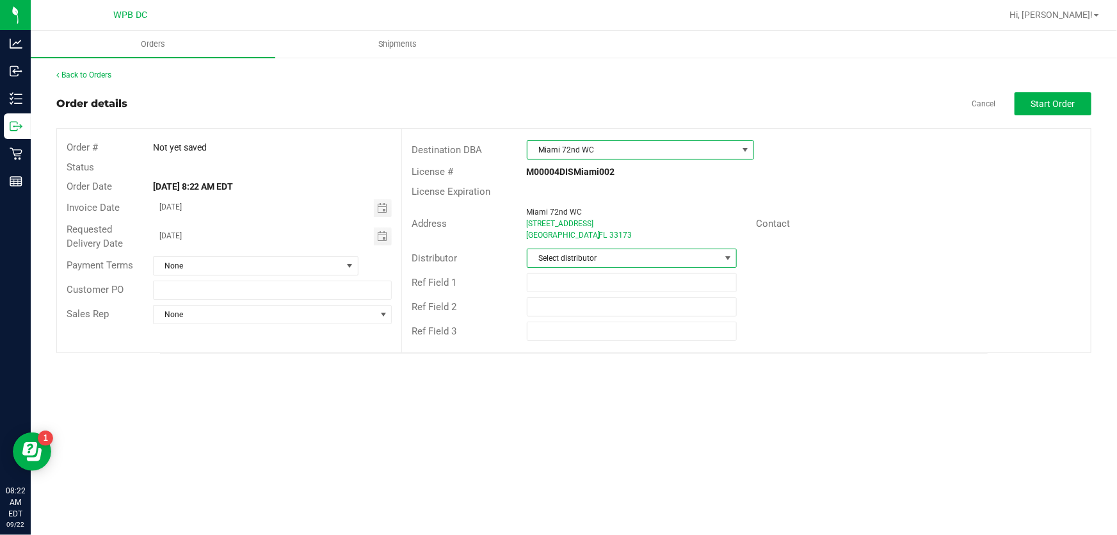
click at [726, 257] on span at bounding box center [728, 258] width 10 height 10
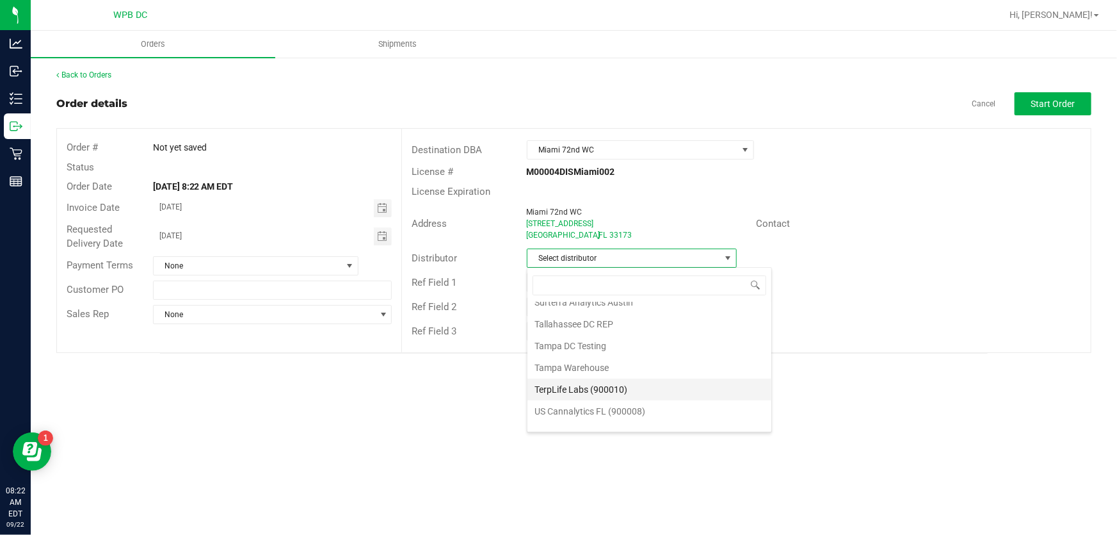
scroll to position [608, 0]
click at [564, 417] on li "WPB DC" at bounding box center [650, 423] width 244 height 22
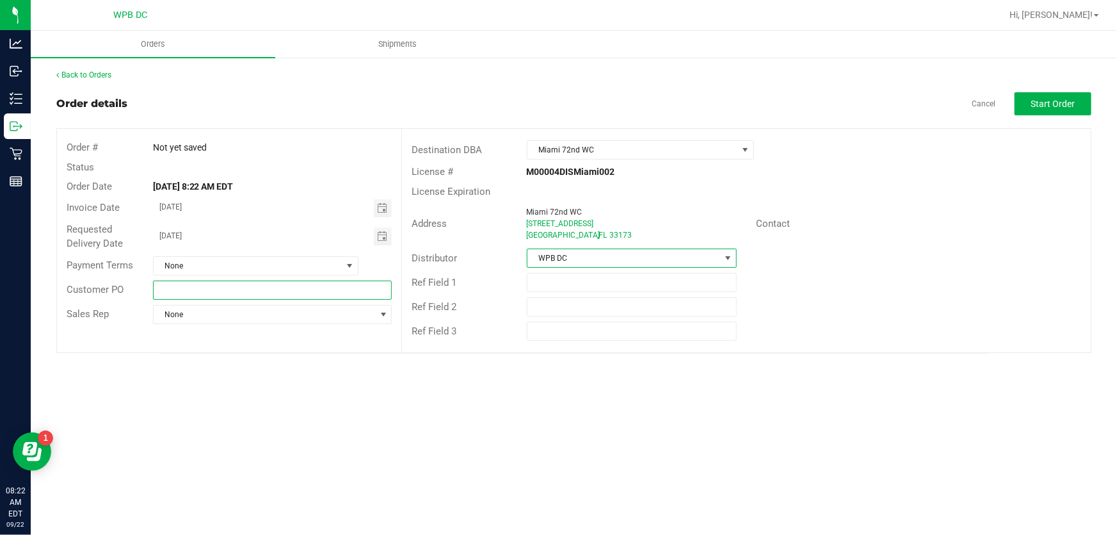
click at [178, 290] on input "text" at bounding box center [272, 289] width 239 height 19
type input "MIKWC09232025"
click at [1063, 102] on span "Start Order" at bounding box center [1053, 104] width 44 height 10
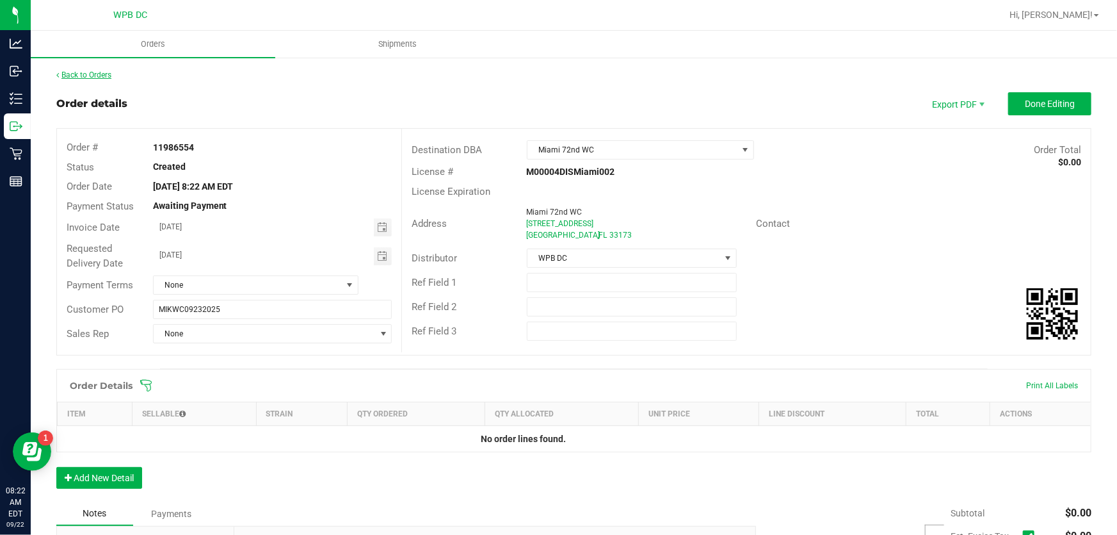
click at [90, 73] on link "Back to Orders" at bounding box center [83, 74] width 55 height 9
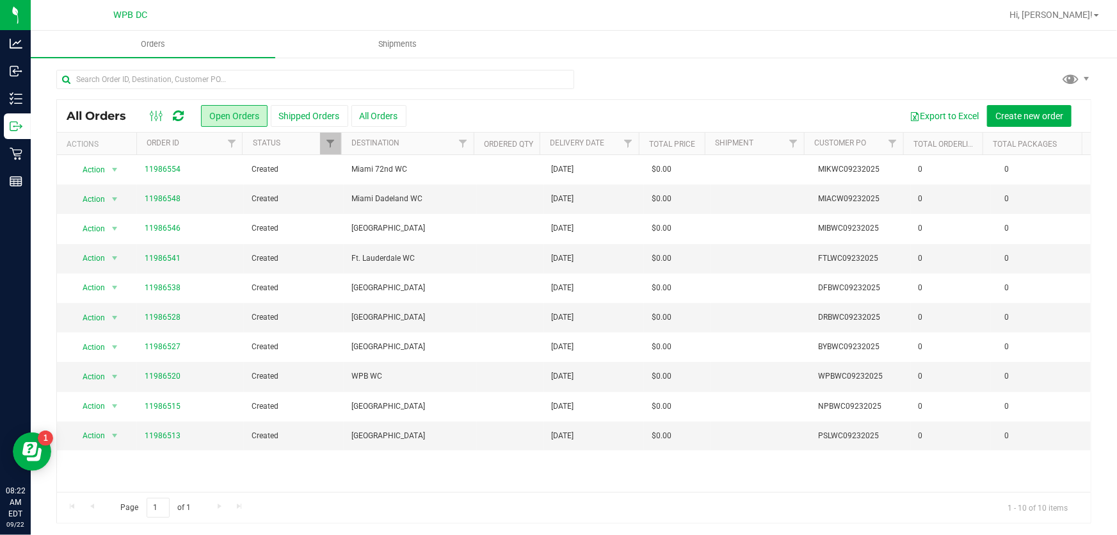
click at [174, 113] on div at bounding box center [166, 115] width 43 height 15
click at [177, 113] on icon at bounding box center [178, 115] width 11 height 13
click at [1069, 12] on span "Hi, [PERSON_NAME]!" at bounding box center [1051, 15] width 83 height 10
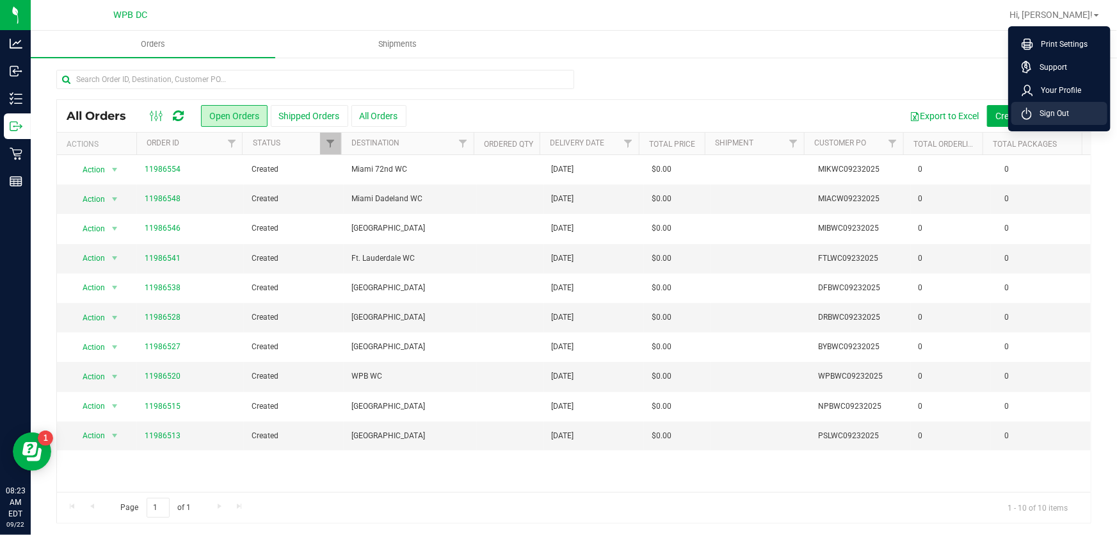
click at [1080, 113] on li "Sign Out" at bounding box center [1060, 113] width 96 height 23
